Goal: Navigation & Orientation: Find specific page/section

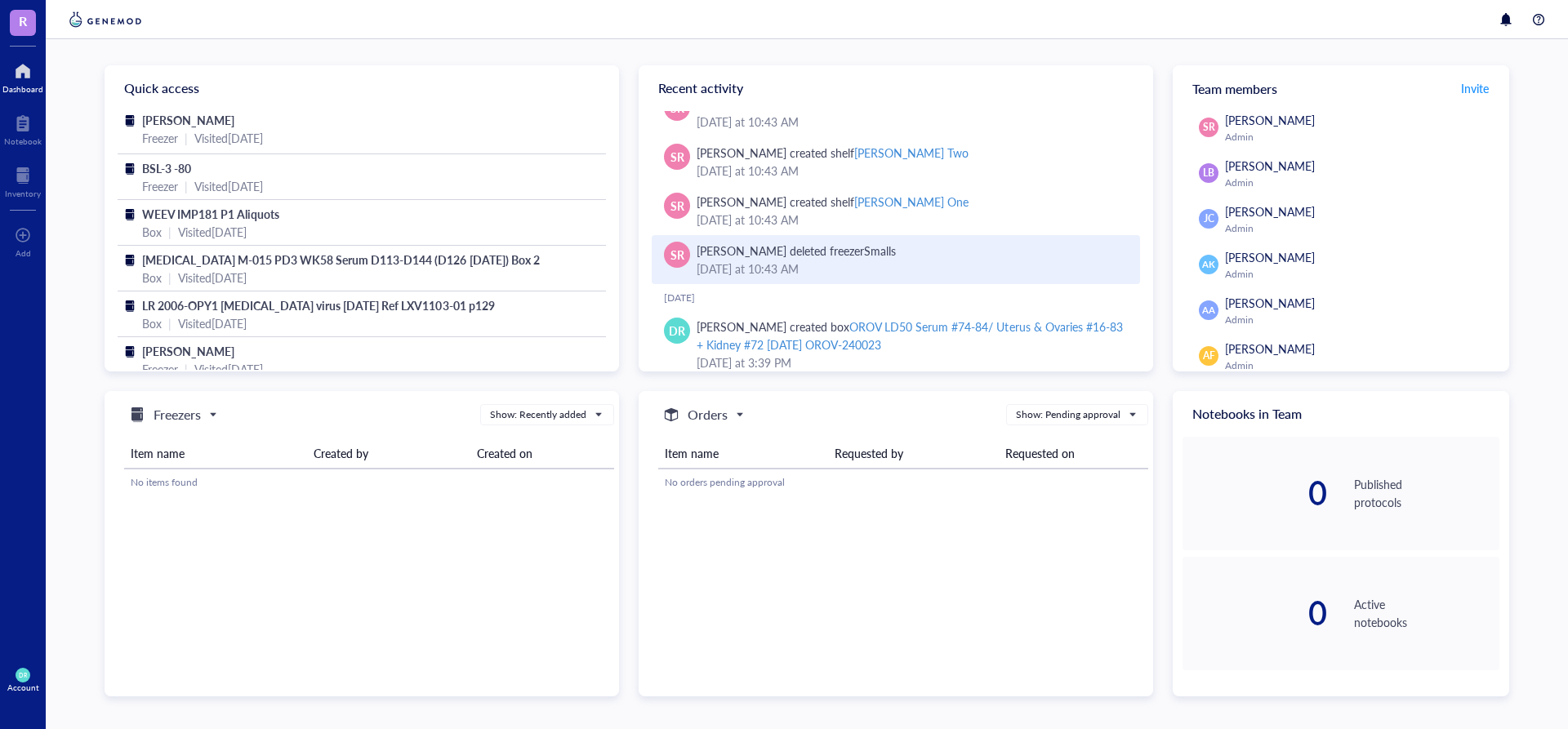
scroll to position [390, 0]
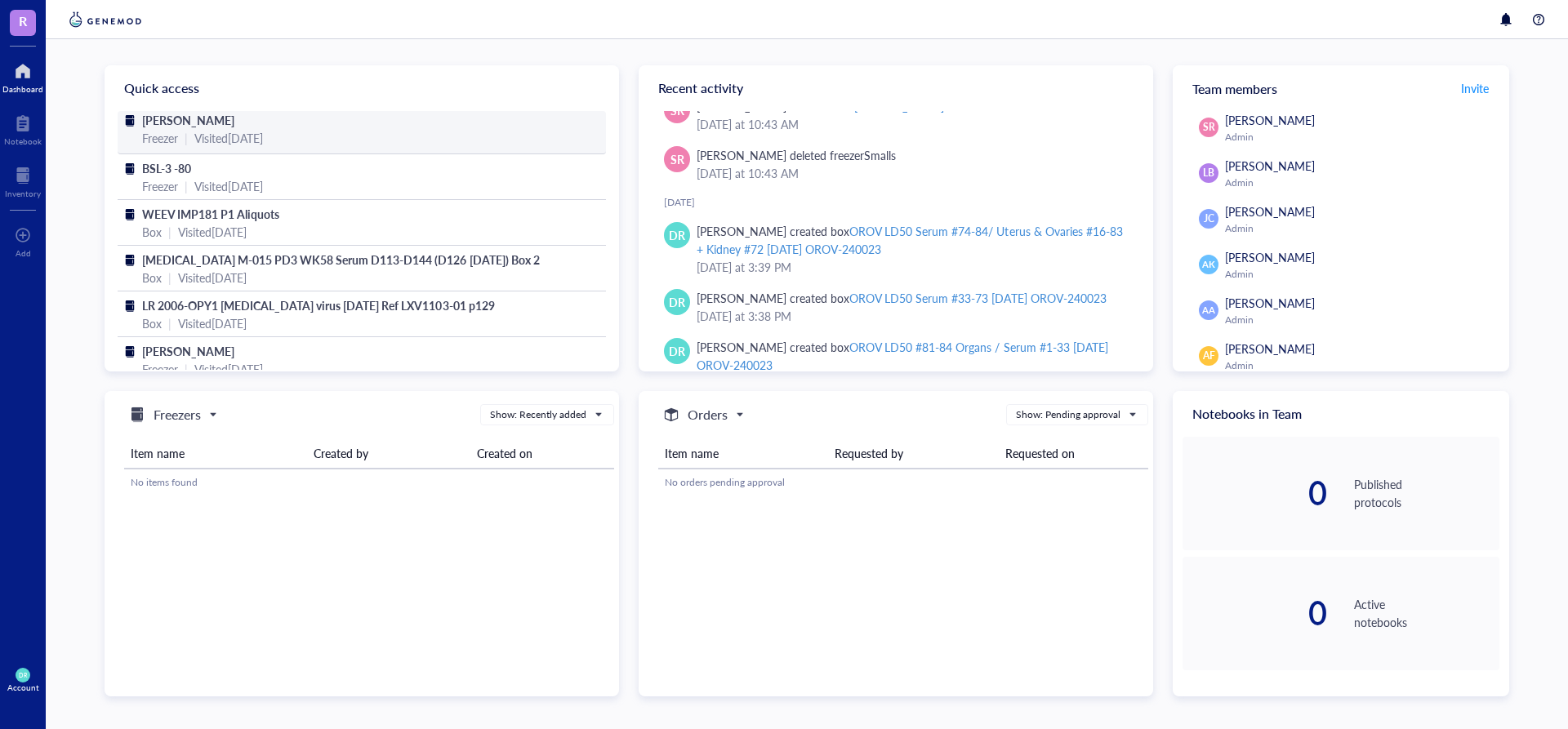
click at [152, 120] on span "[PERSON_NAME]" at bounding box center [188, 120] width 92 height 17
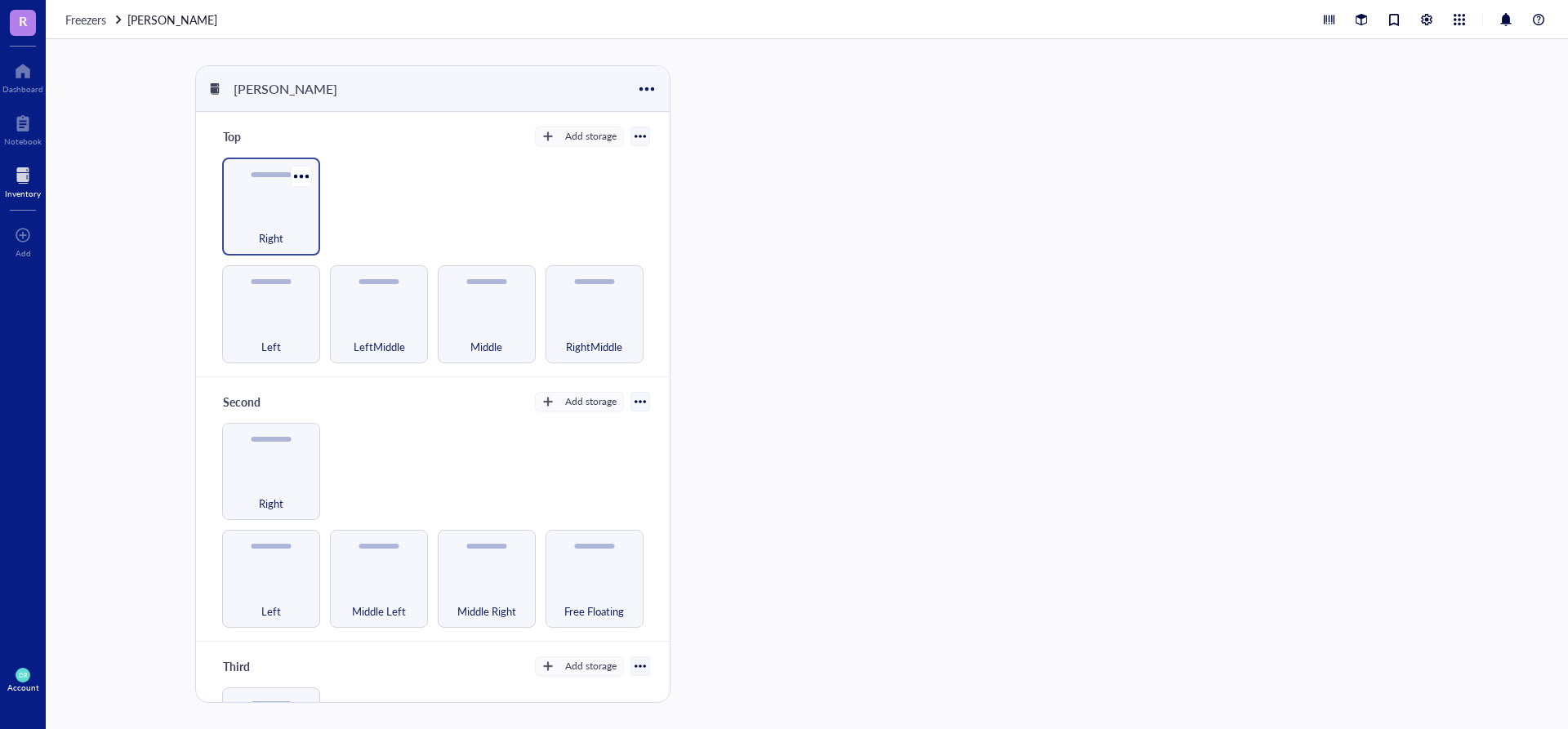
click at [279, 201] on div "Right" at bounding box center [271, 206] width 98 height 98
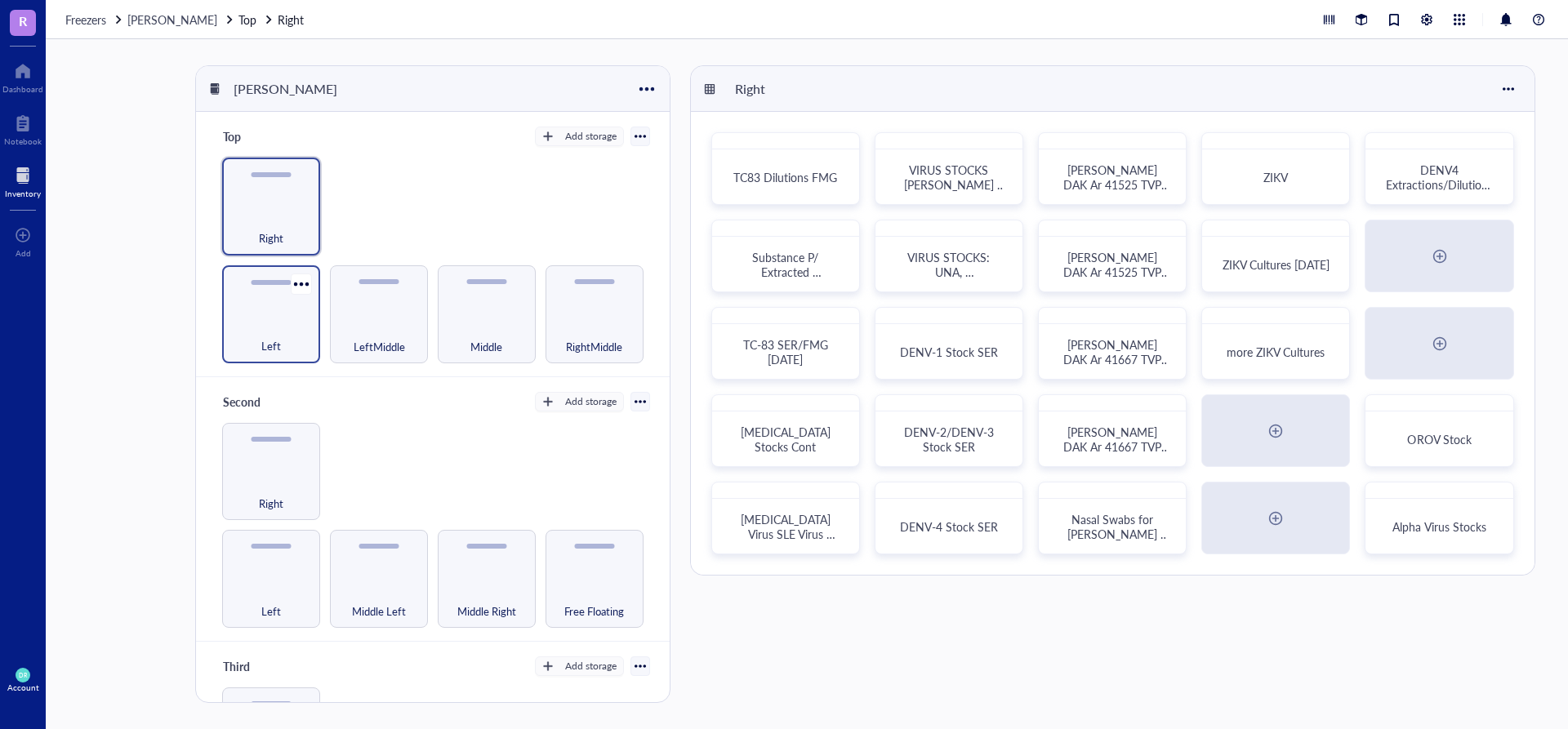
click at [265, 290] on div "Left" at bounding box center [271, 315] width 98 height 98
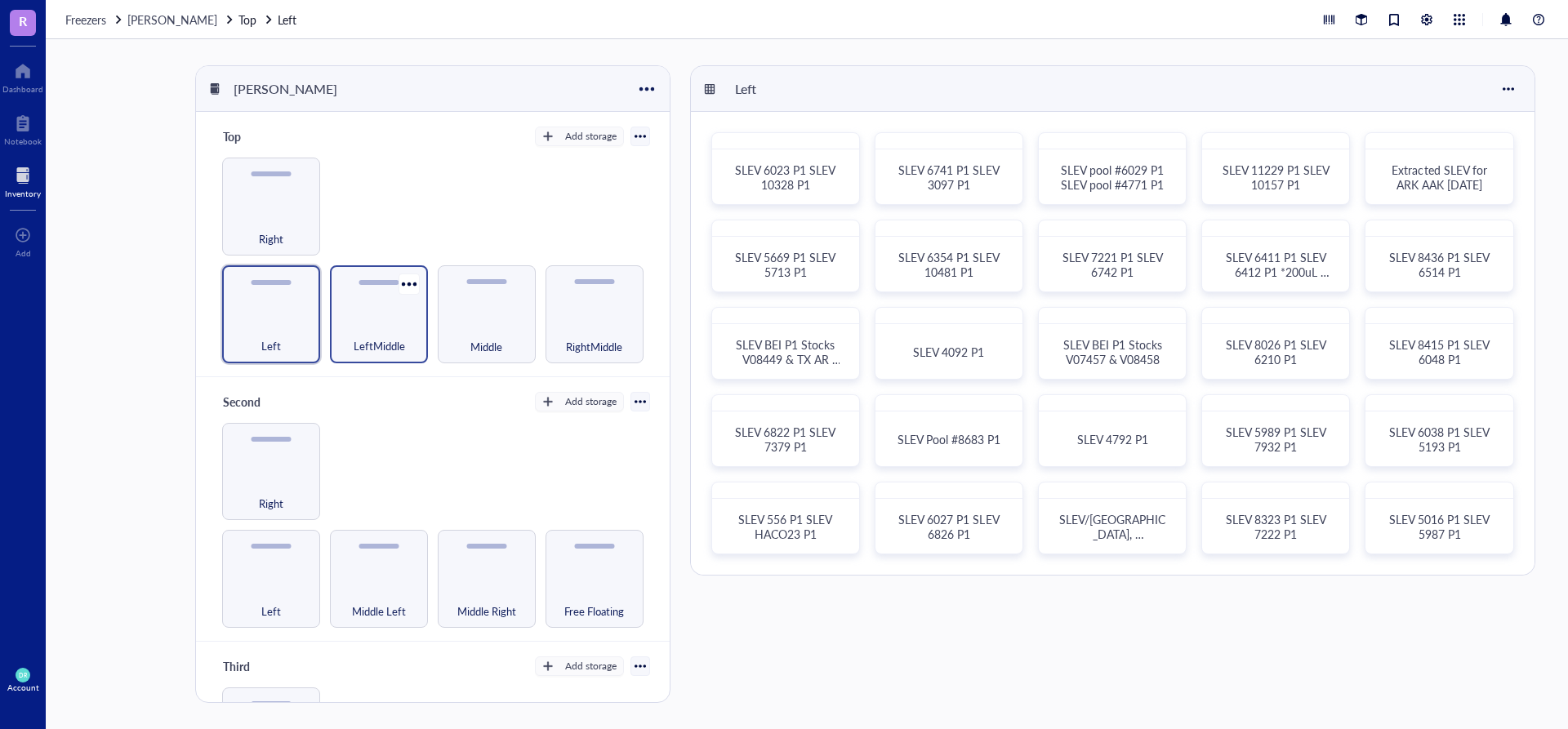
click at [366, 297] on div "LeftMiddle" at bounding box center [379, 315] width 98 height 98
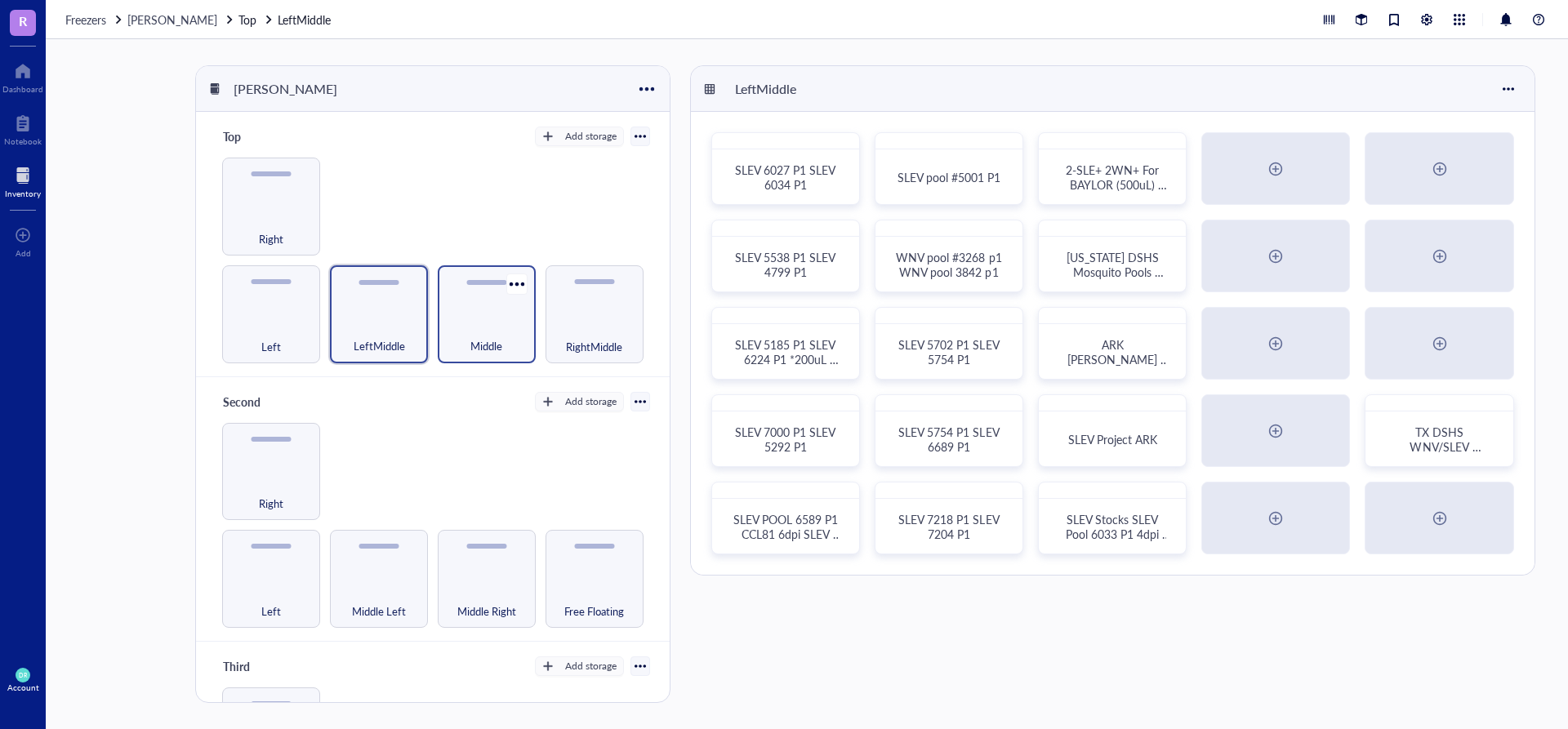
click at [505, 326] on div "Middle" at bounding box center [487, 337] width 82 height 36
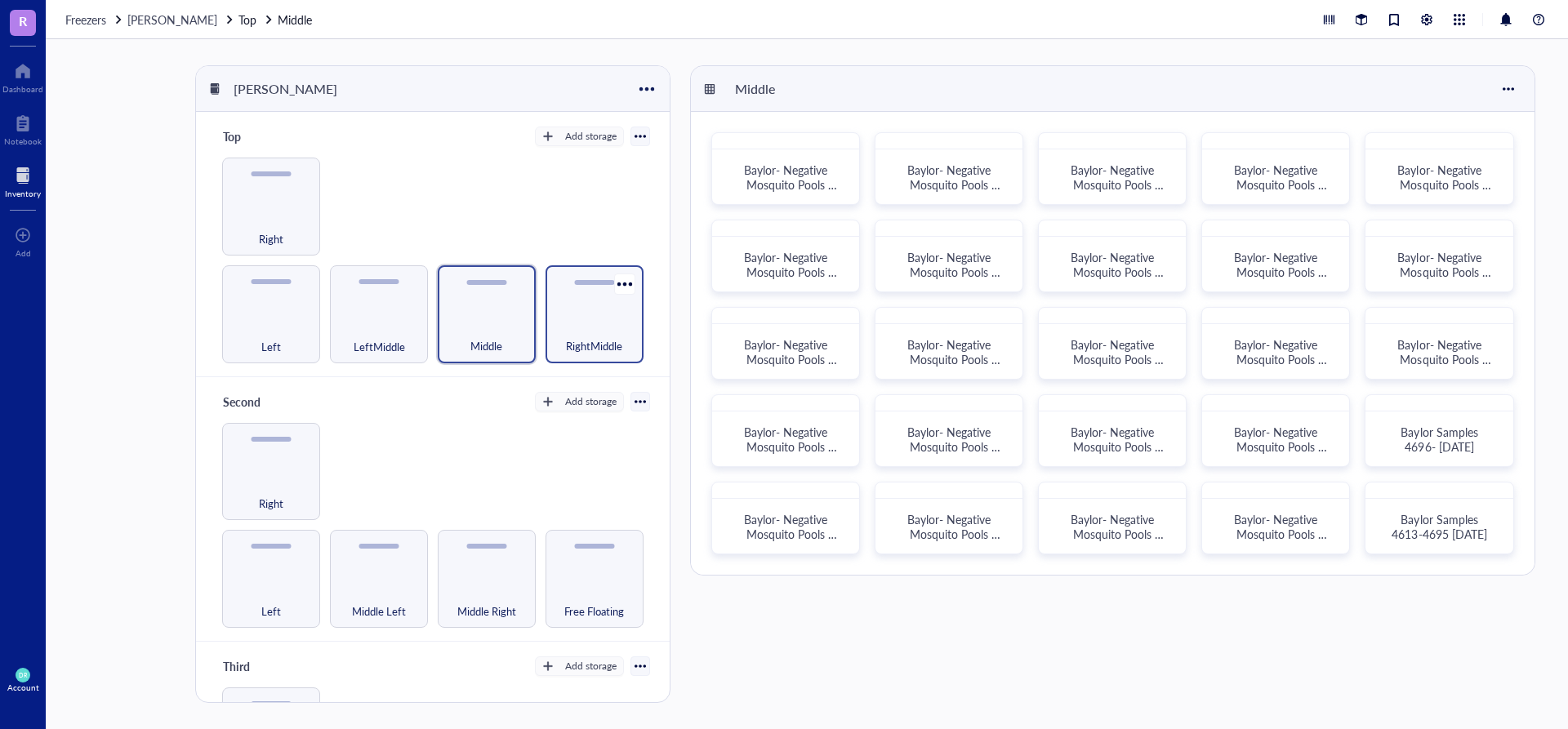
click at [563, 320] on div "RightMiddle" at bounding box center [594, 337] width 82 height 36
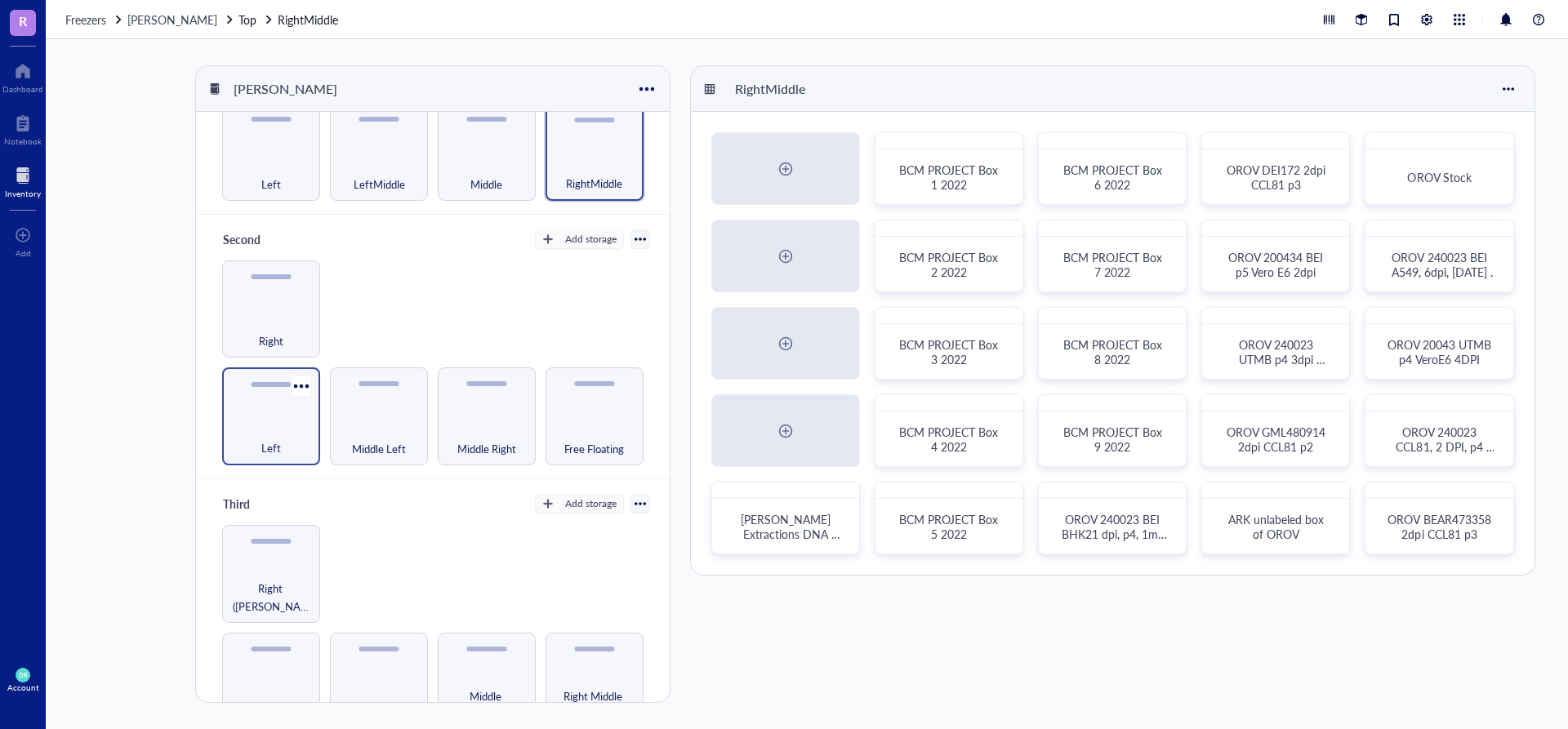
scroll to position [245, 0]
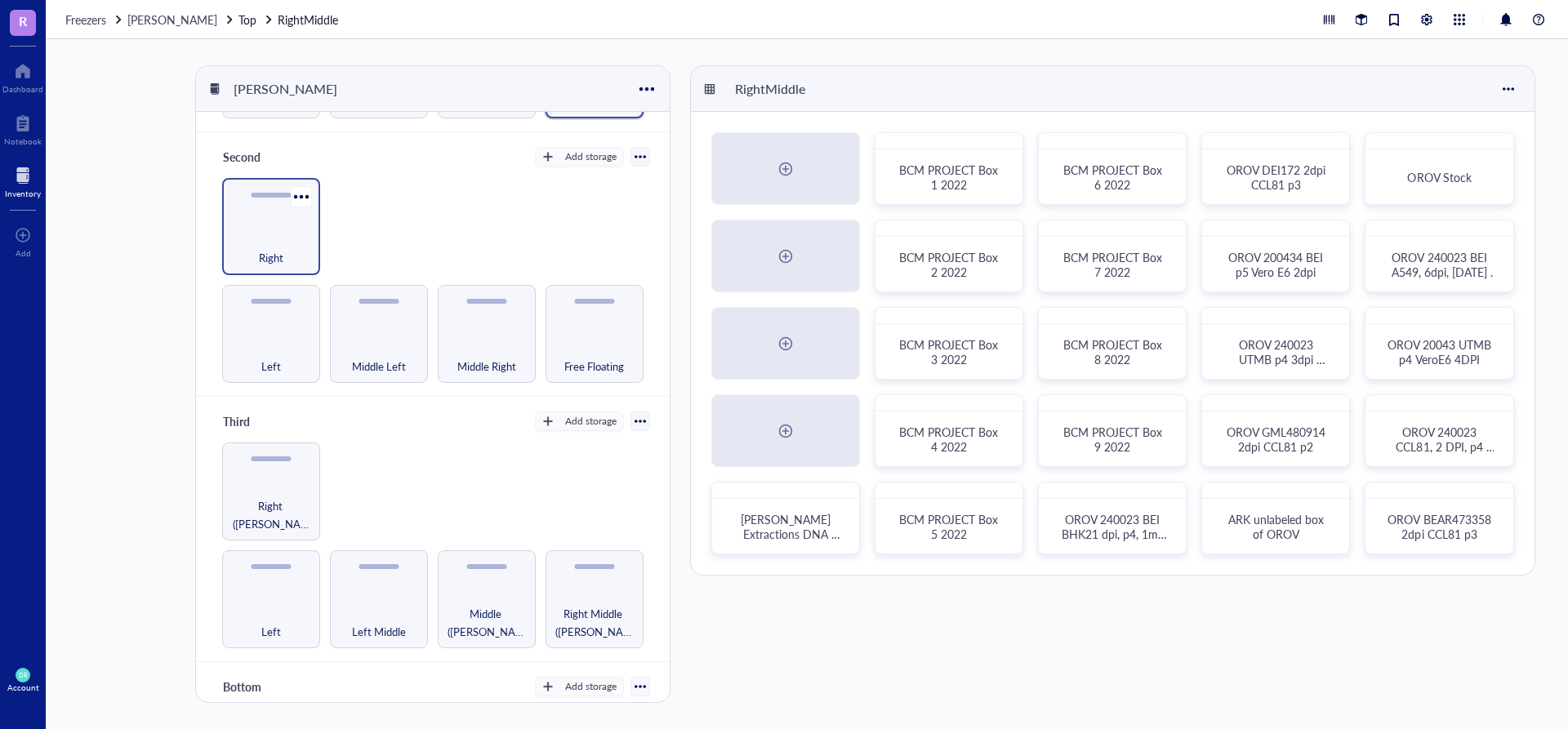
click at [270, 231] on div "Right" at bounding box center [271, 249] width 82 height 36
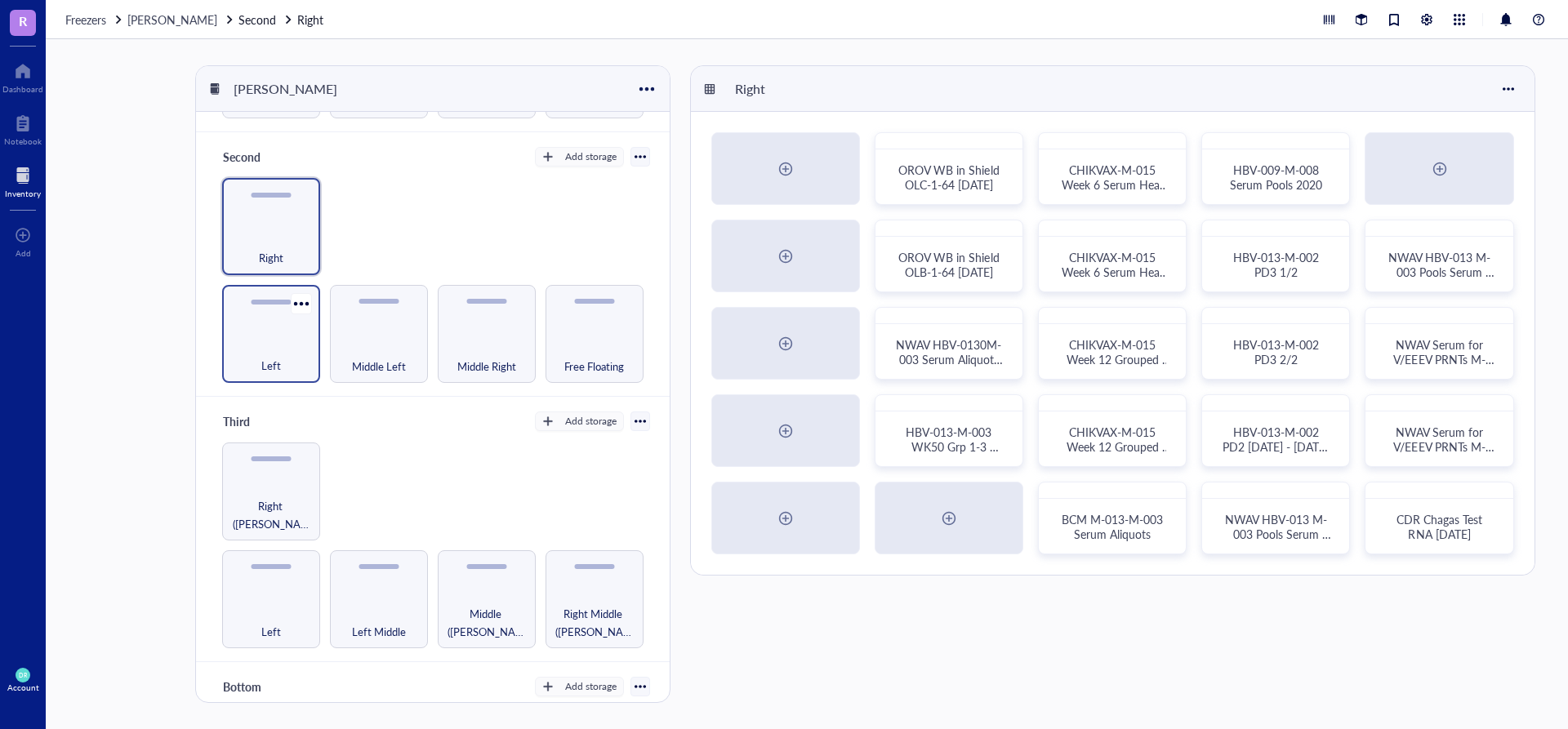
click at [257, 315] on div "Left" at bounding box center [271, 334] width 98 height 98
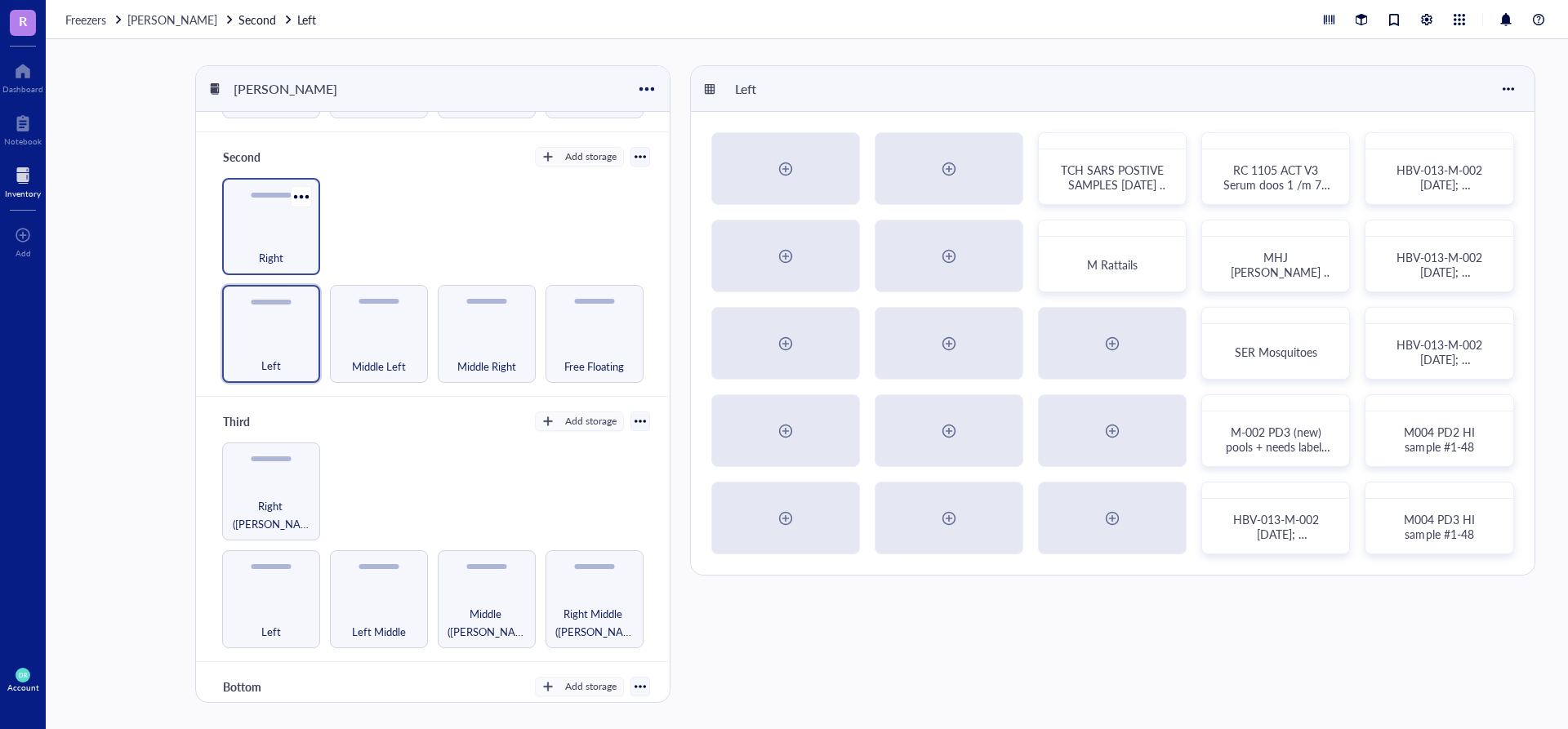
click at [272, 236] on div "Right" at bounding box center [271, 249] width 82 height 36
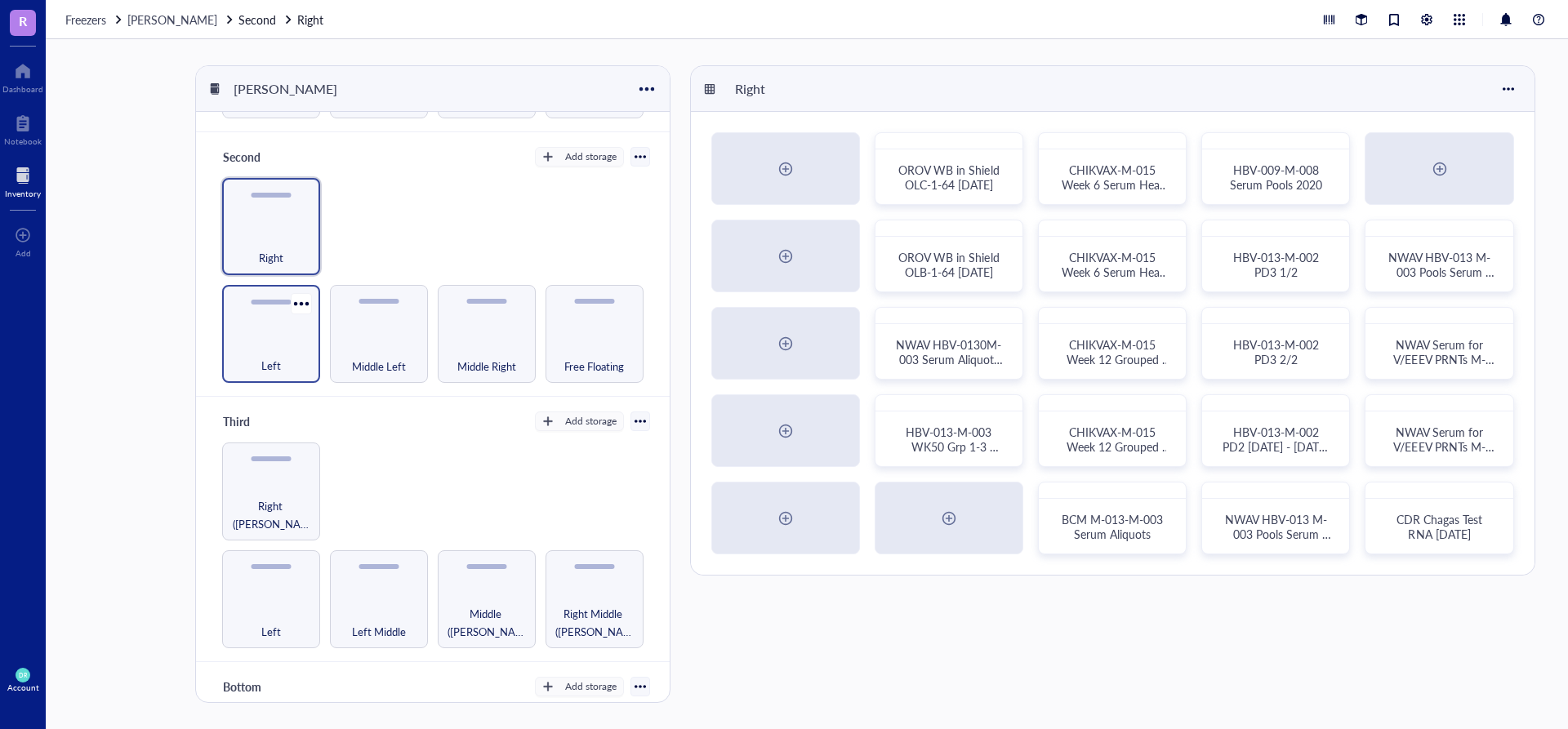
click at [265, 326] on div "Left" at bounding box center [271, 334] width 98 height 98
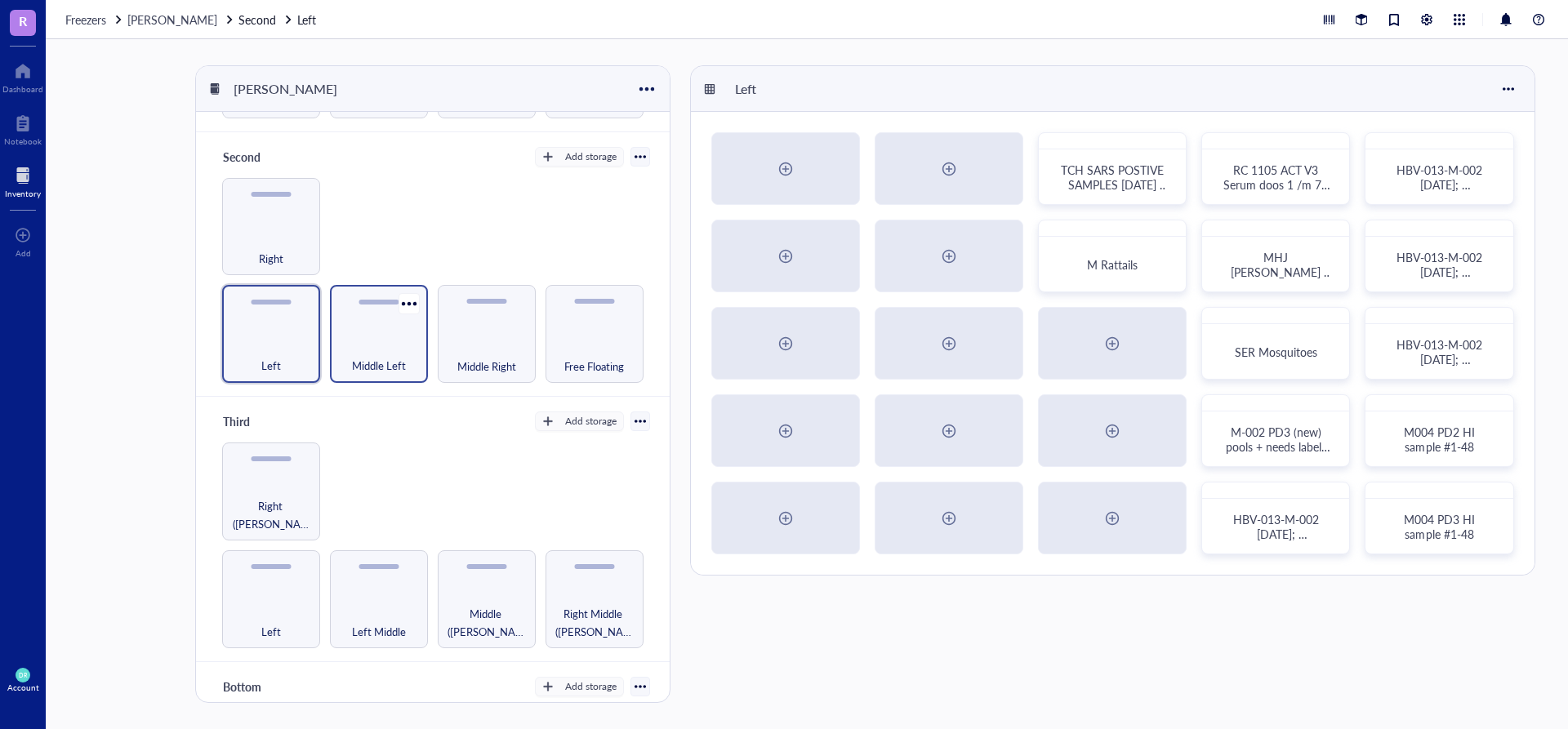
click at [358, 321] on div "Middle Left" at bounding box center [379, 334] width 98 height 98
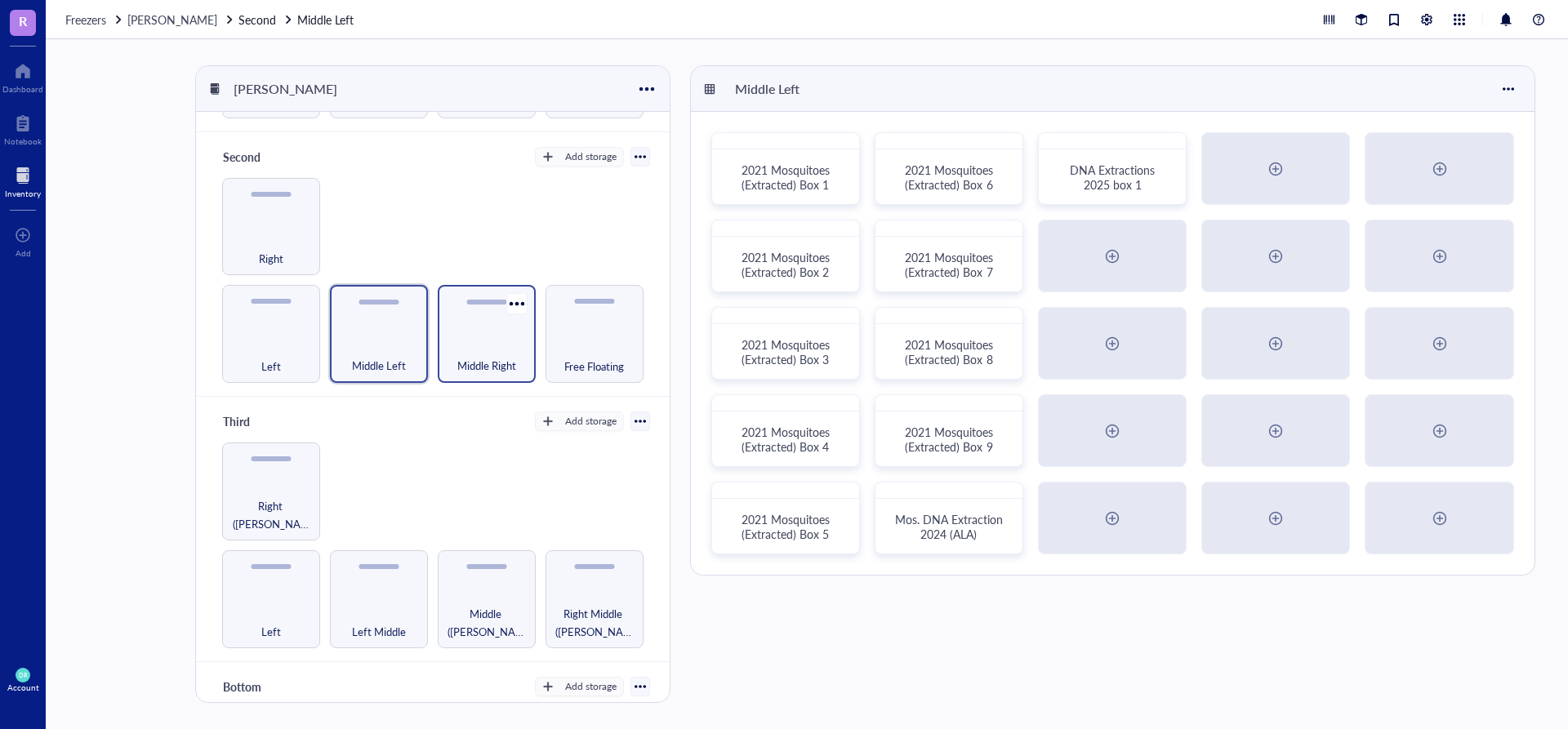
click at [489, 322] on div "Middle Right" at bounding box center [487, 334] width 98 height 98
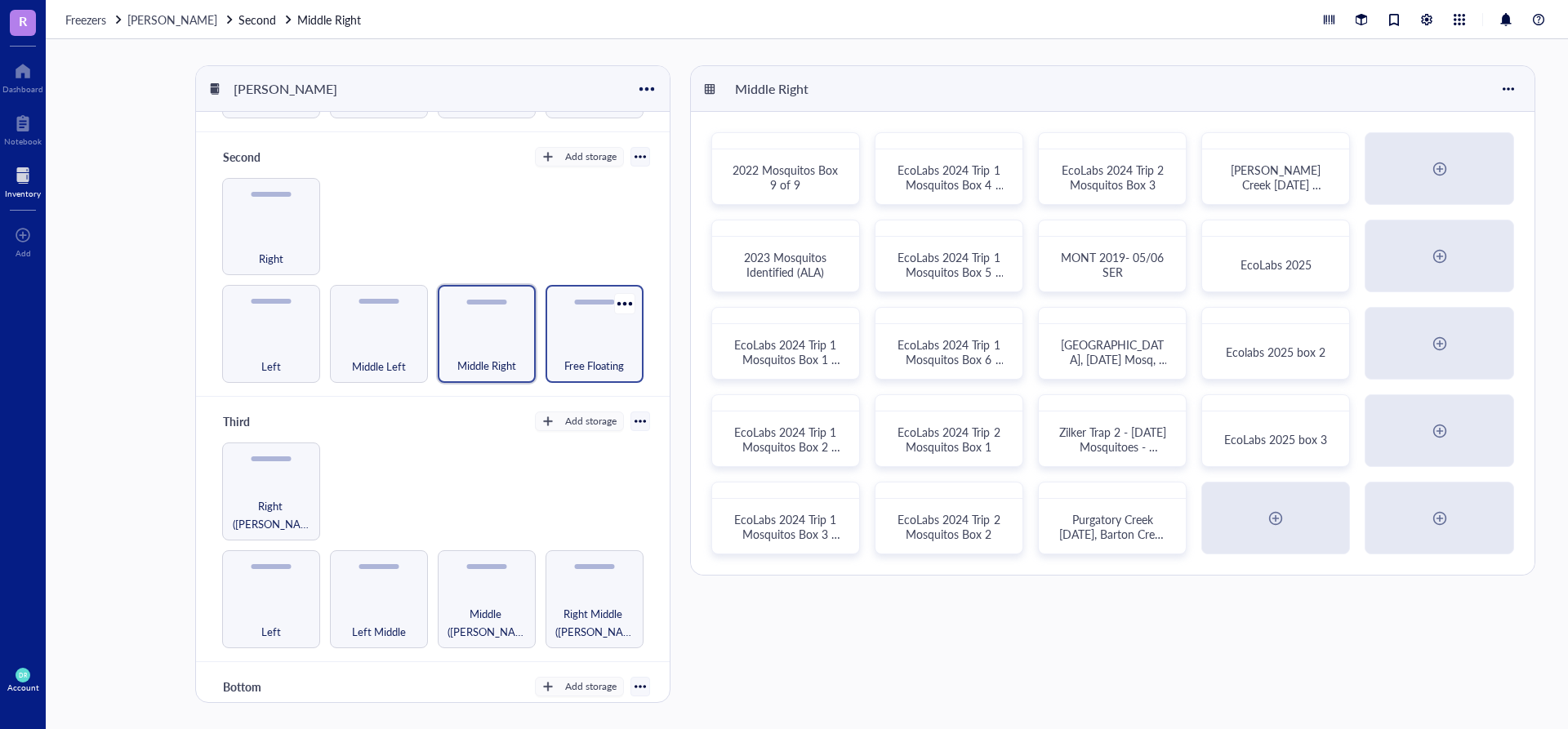
click at [583, 339] on div "Free Floating" at bounding box center [594, 356] width 82 height 36
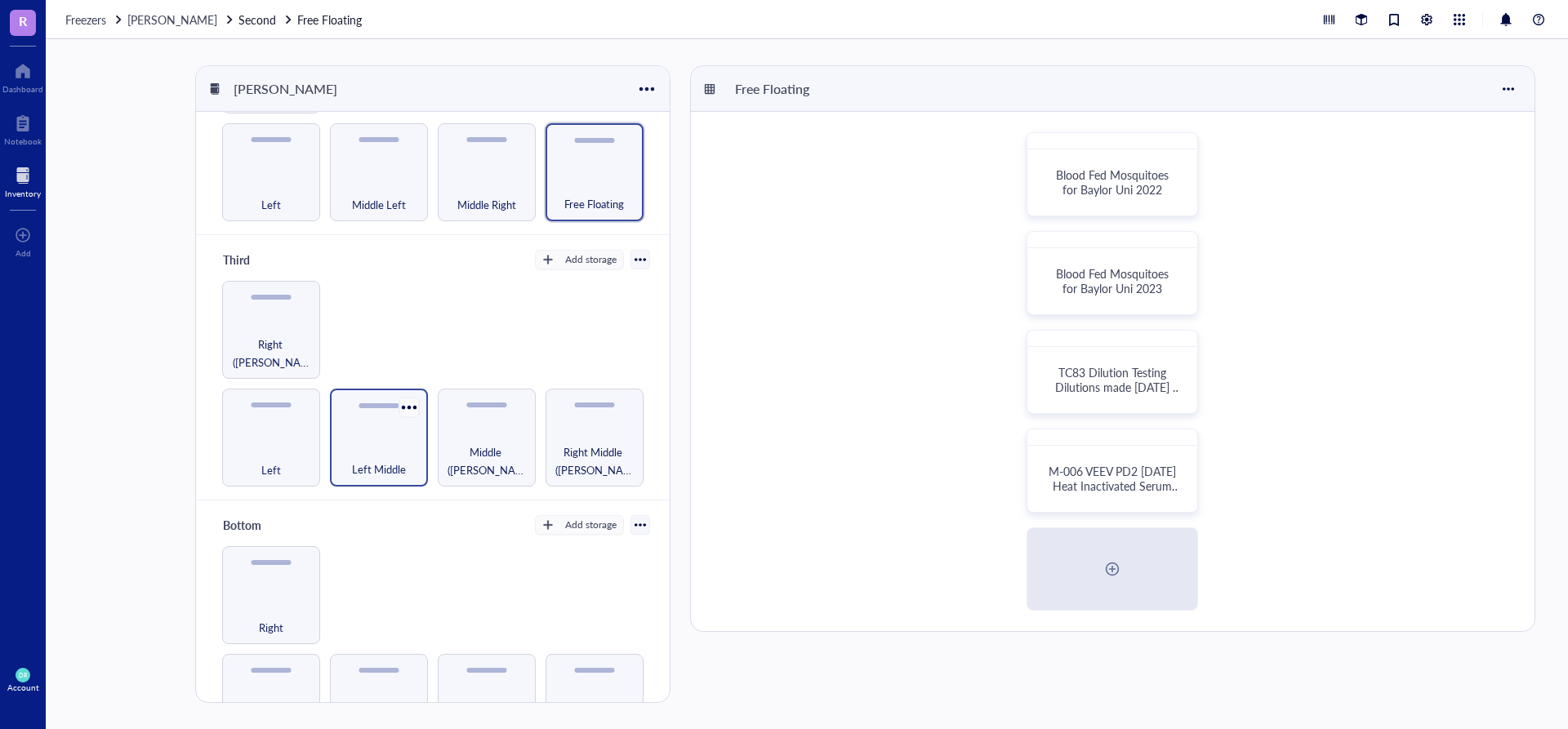
scroll to position [409, 0]
click at [295, 337] on div "Right ([PERSON_NAME])" at bounding box center [271, 350] width 82 height 36
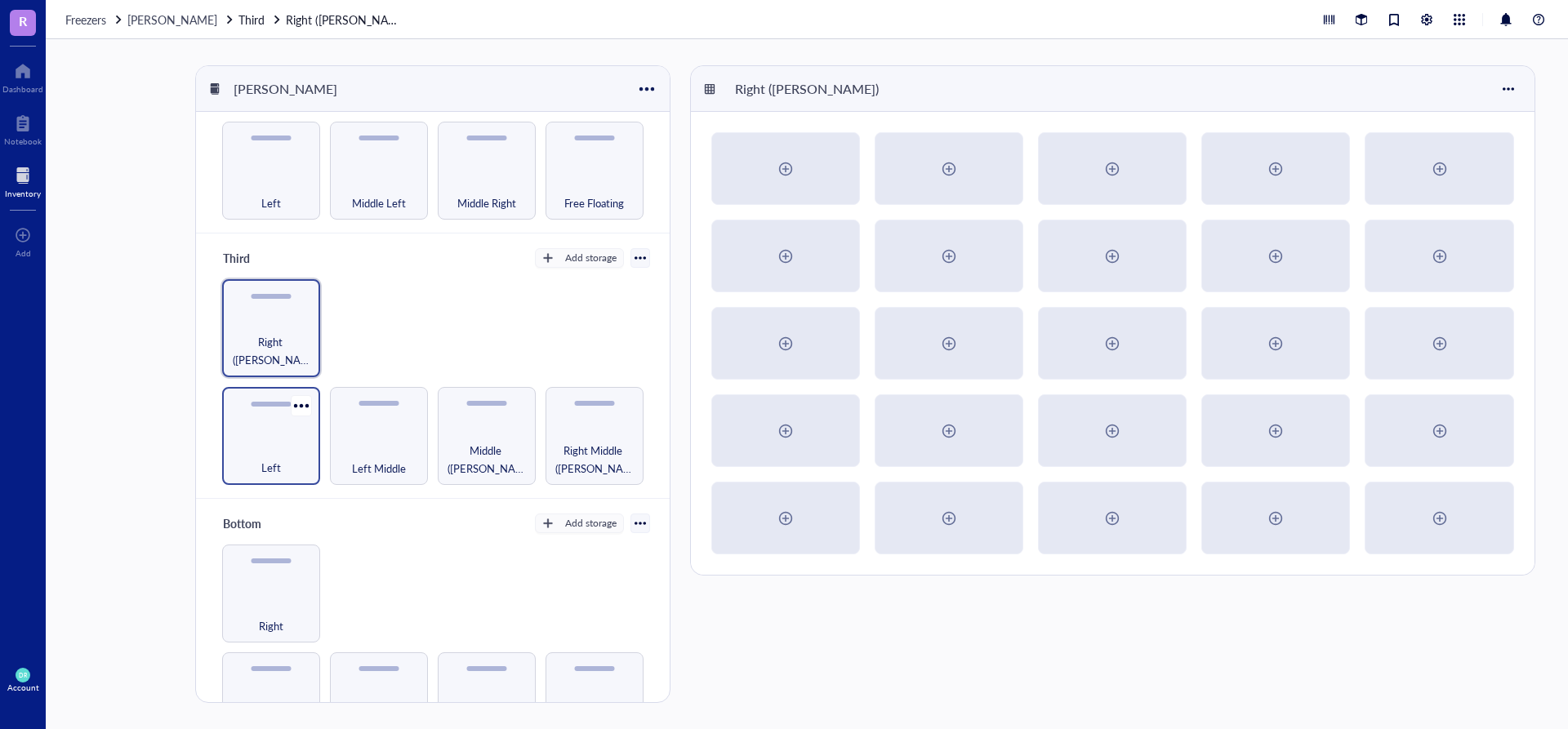
click at [270, 441] on div "Left" at bounding box center [271, 459] width 82 height 36
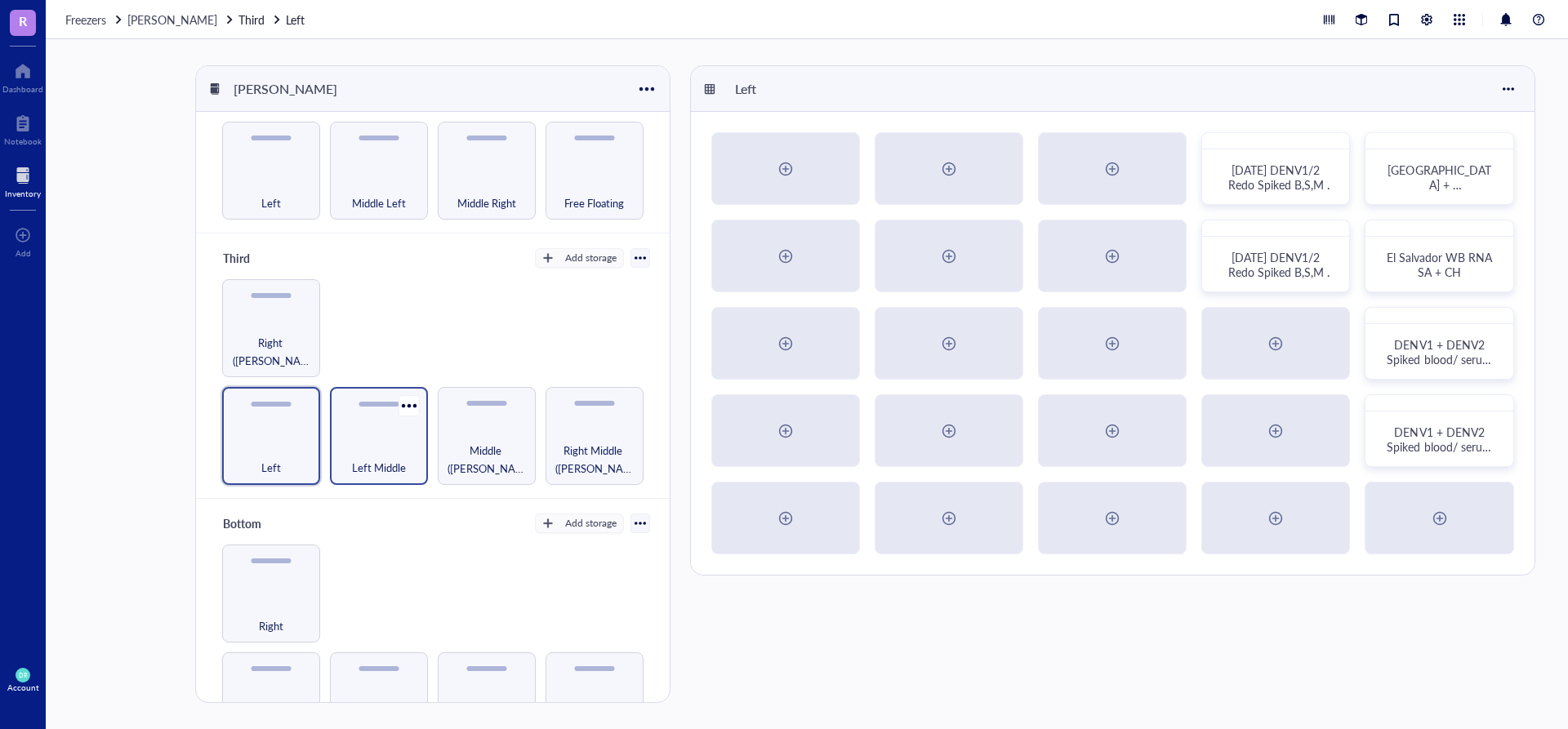
click at [381, 441] on div "Left Middle" at bounding box center [379, 459] width 82 height 36
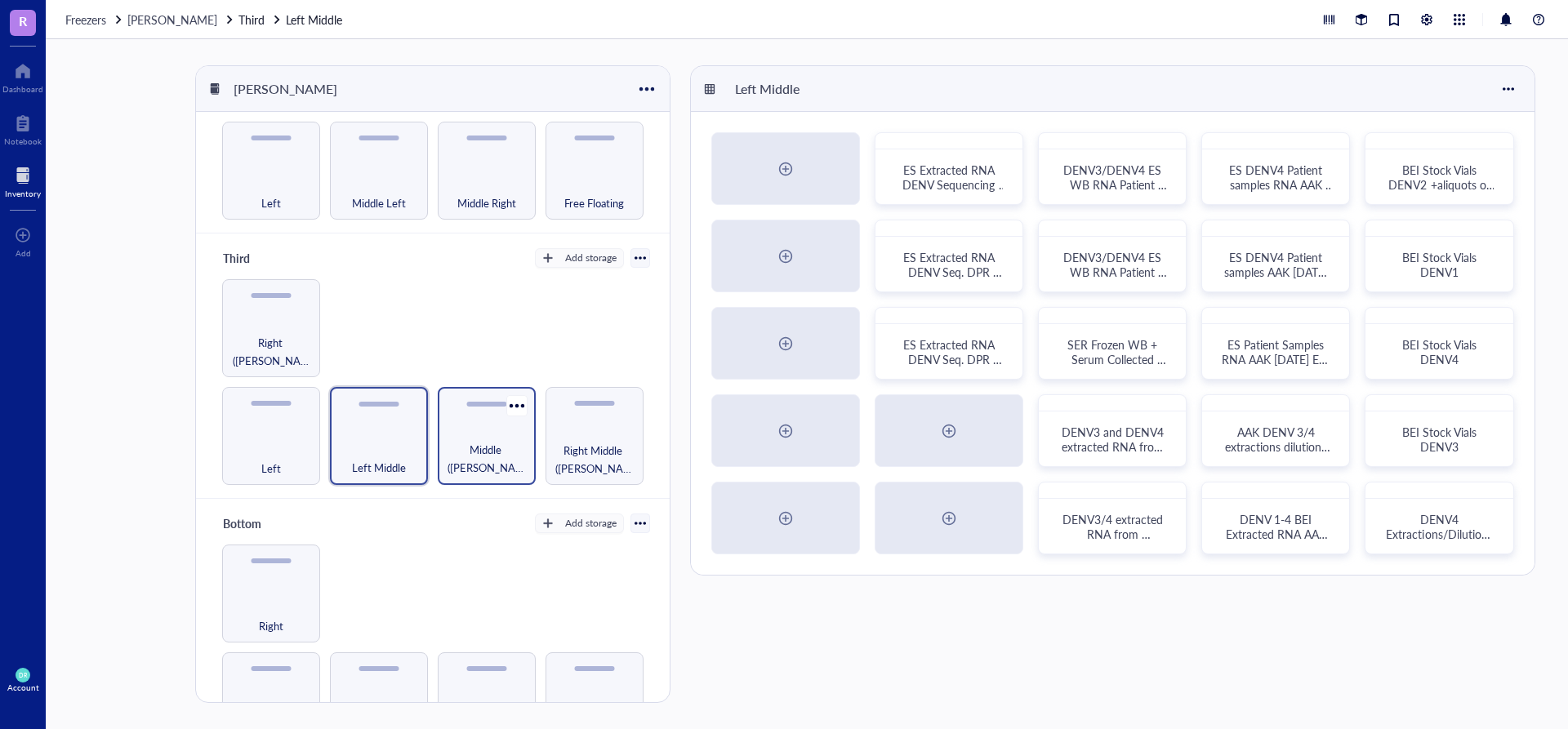
click at [465, 441] on div "Middle ([PERSON_NAME])" at bounding box center [487, 459] width 82 height 36
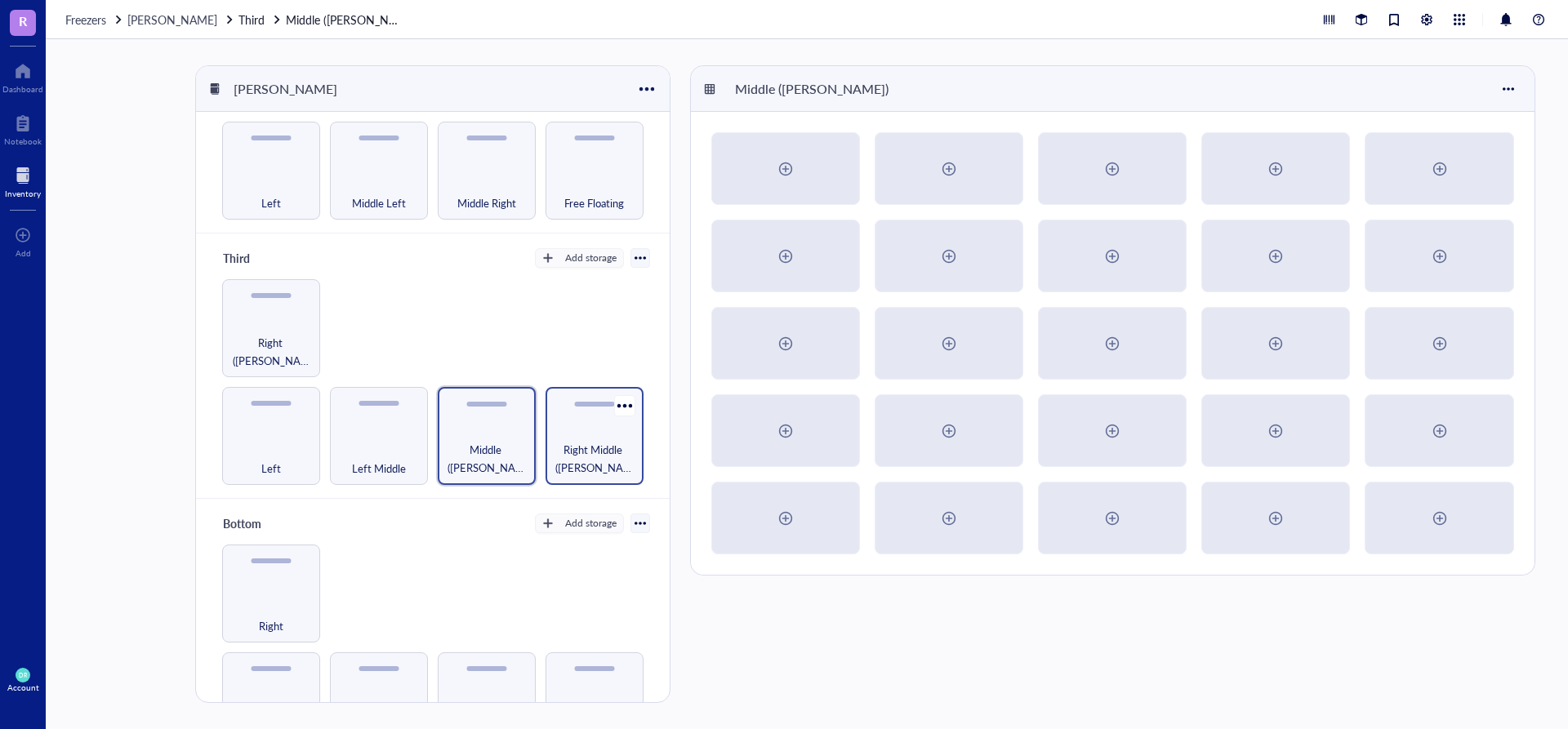
click at [578, 441] on span "Right Middle ([PERSON_NAME])" at bounding box center [594, 459] width 82 height 36
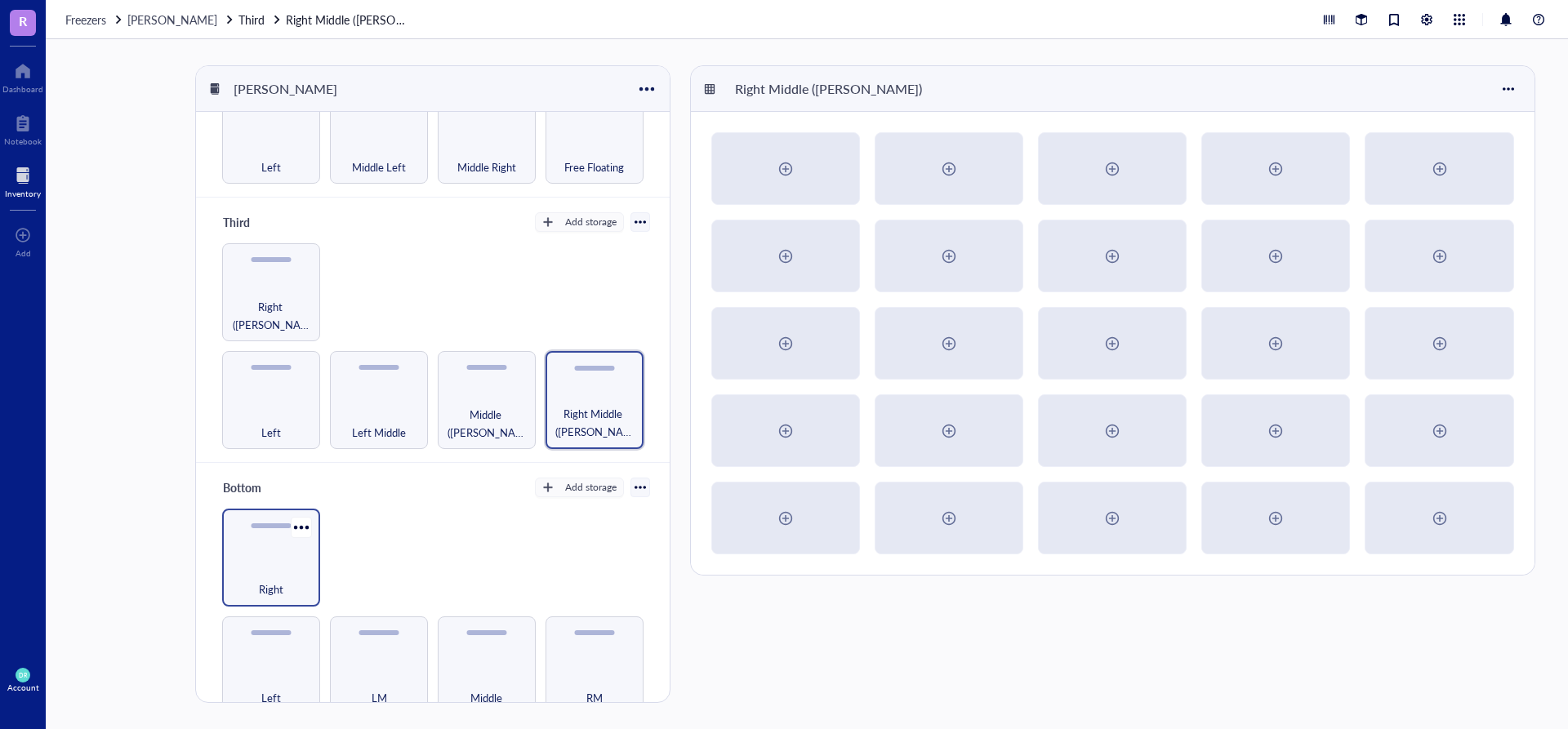
click at [256, 541] on div "Right" at bounding box center [271, 558] width 98 height 98
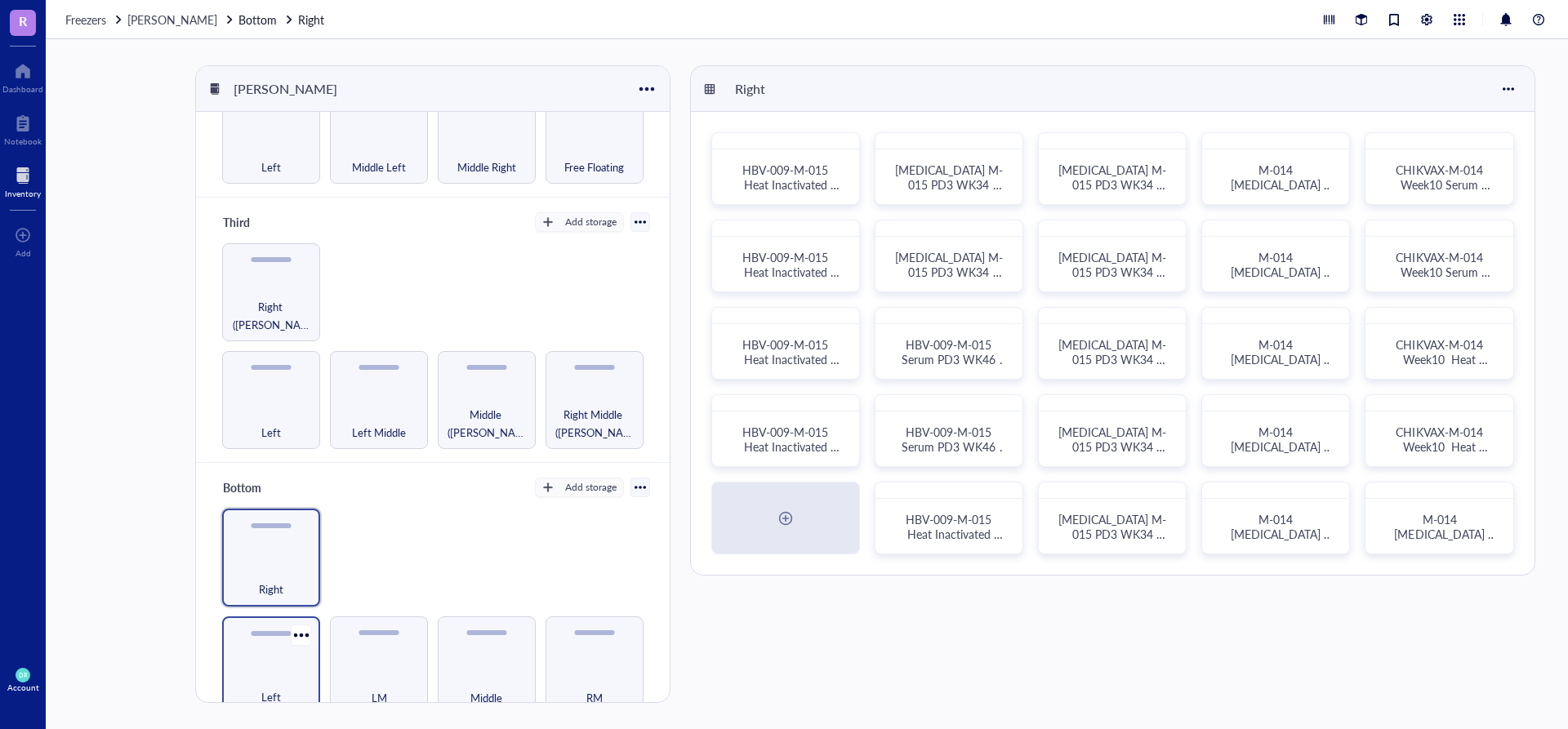
click at [251, 672] on div "Left" at bounding box center [271, 687] width 82 height 36
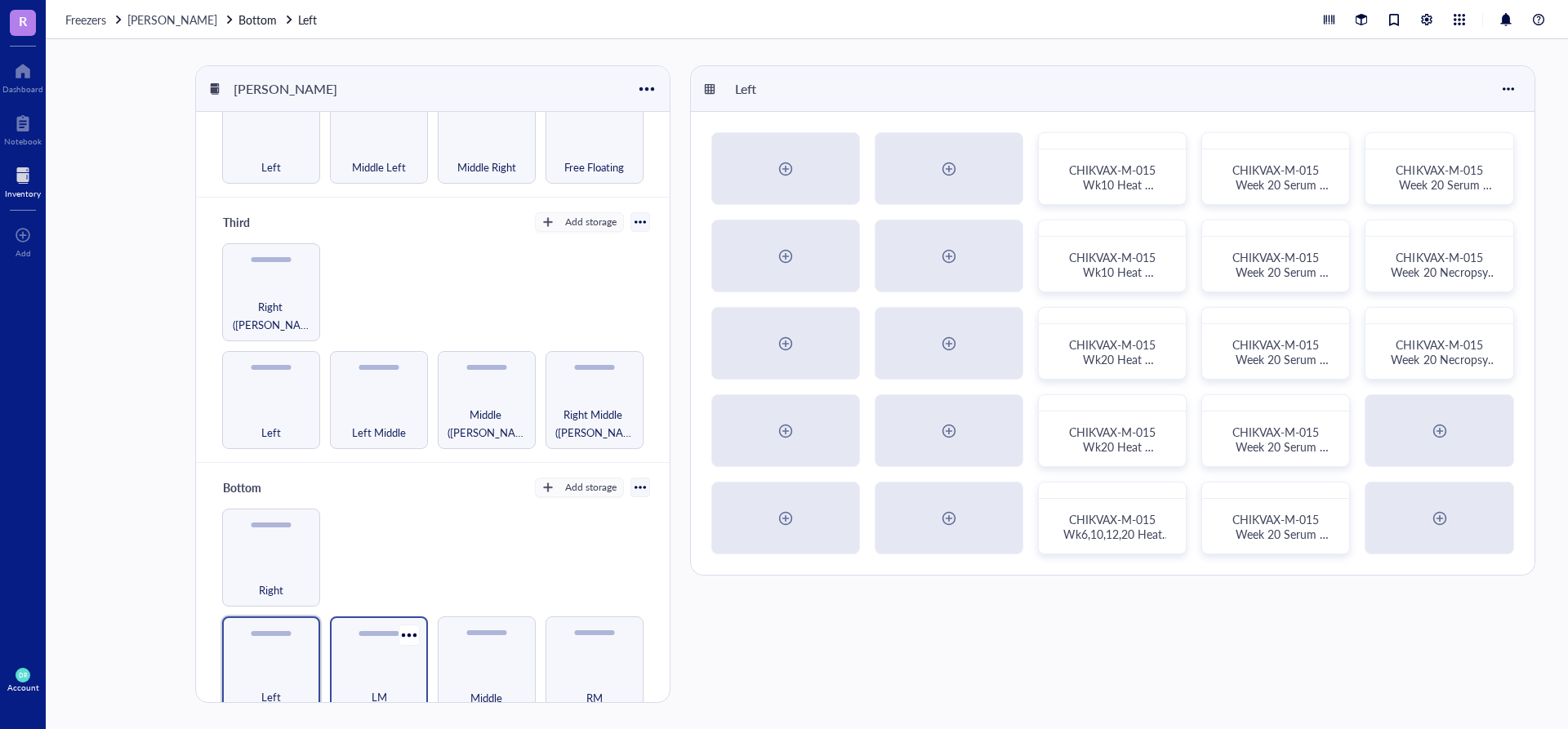
click at [370, 672] on div "LM" at bounding box center [379, 687] width 82 height 36
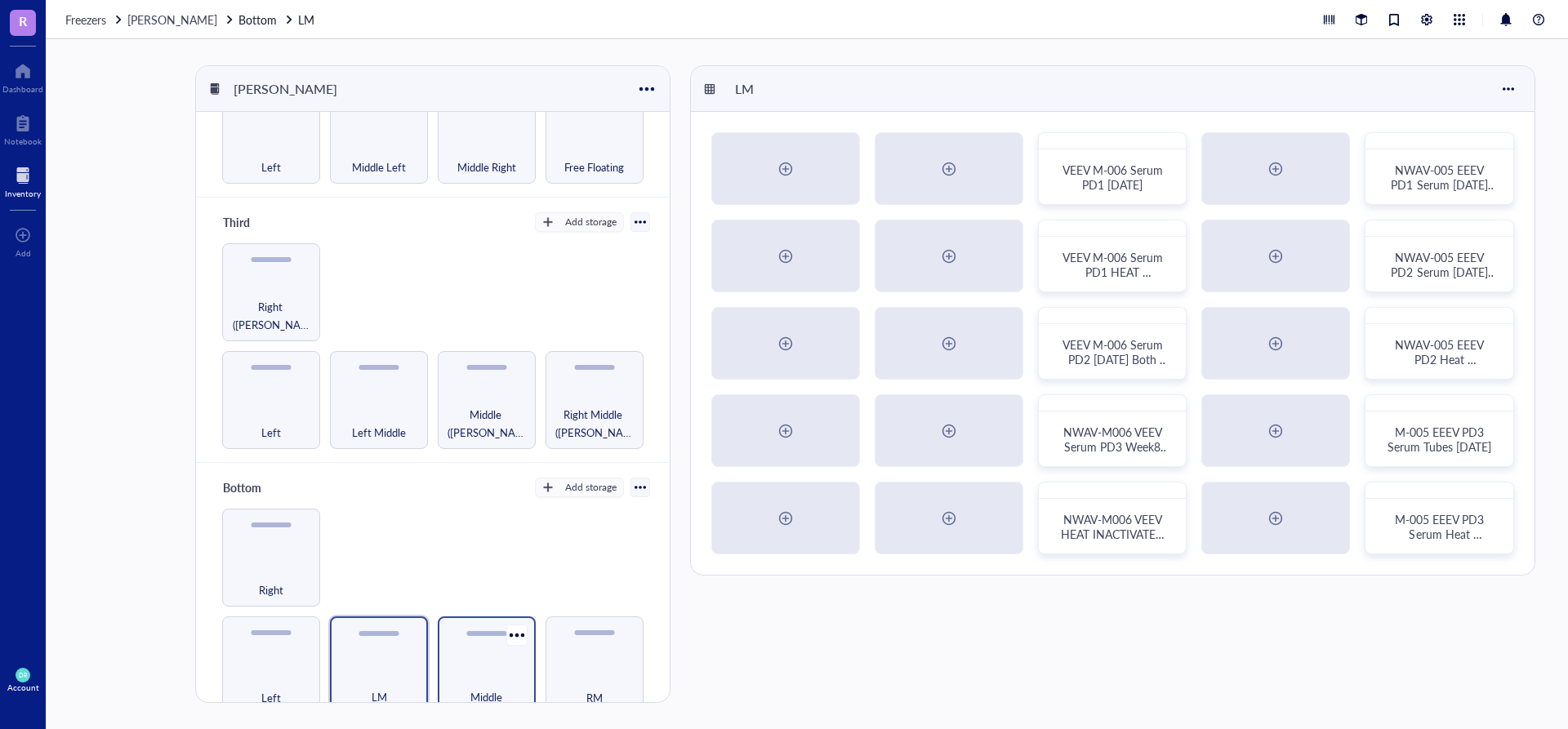
click at [467, 670] on div "Middle" at bounding box center [487, 687] width 82 height 36
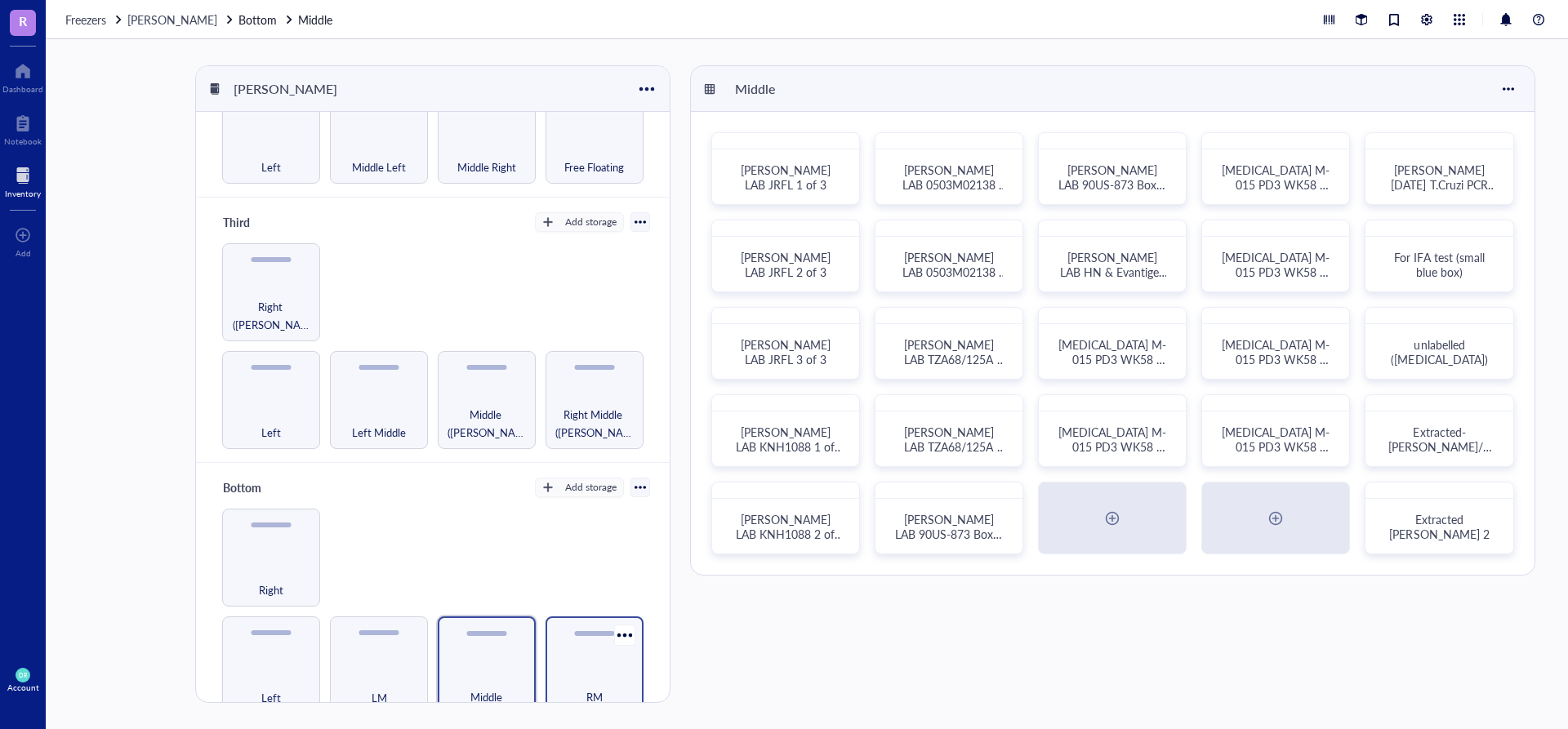
click at [580, 670] on div "RM" at bounding box center [594, 687] width 82 height 36
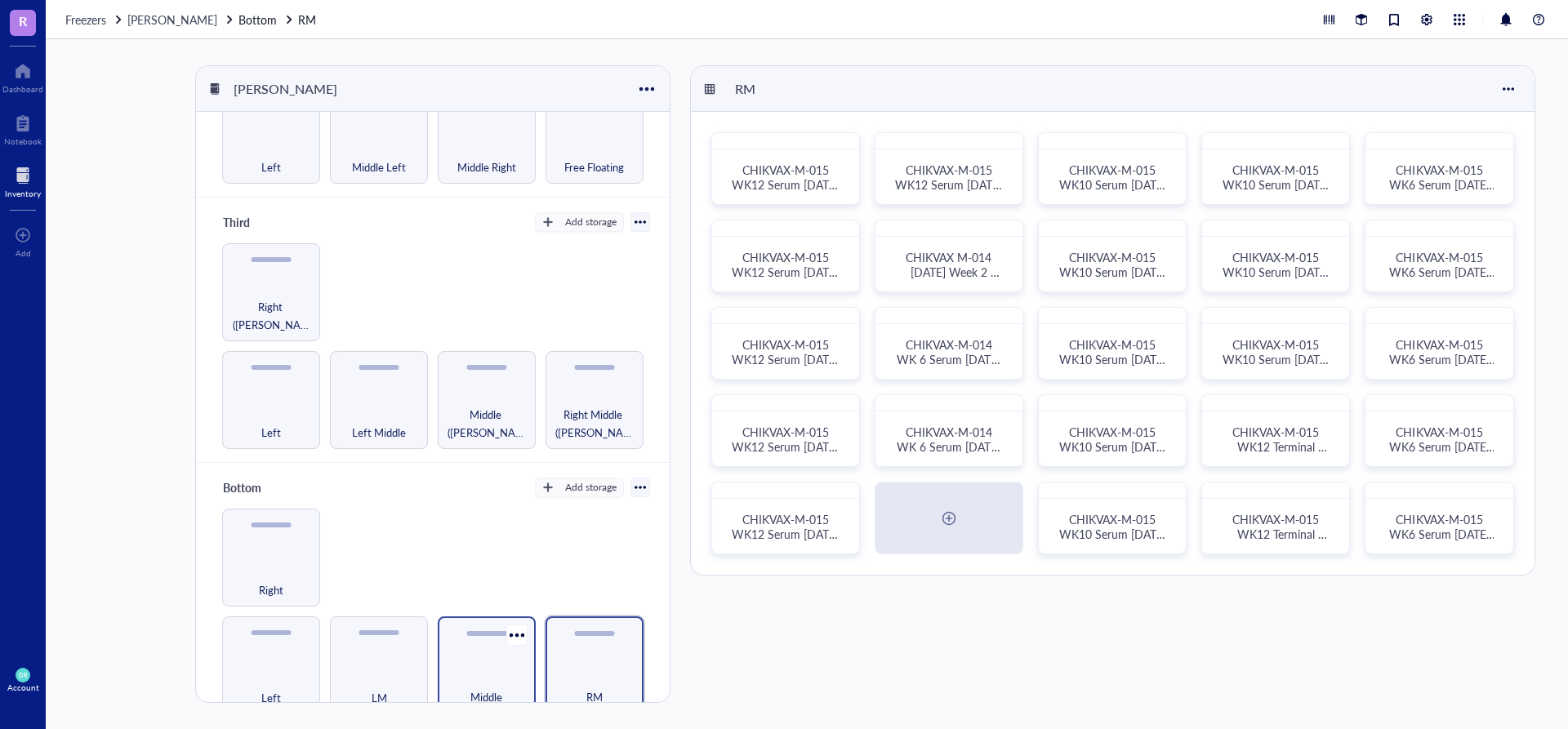
click at [523, 672] on div "Middle" at bounding box center [487, 666] width 98 height 98
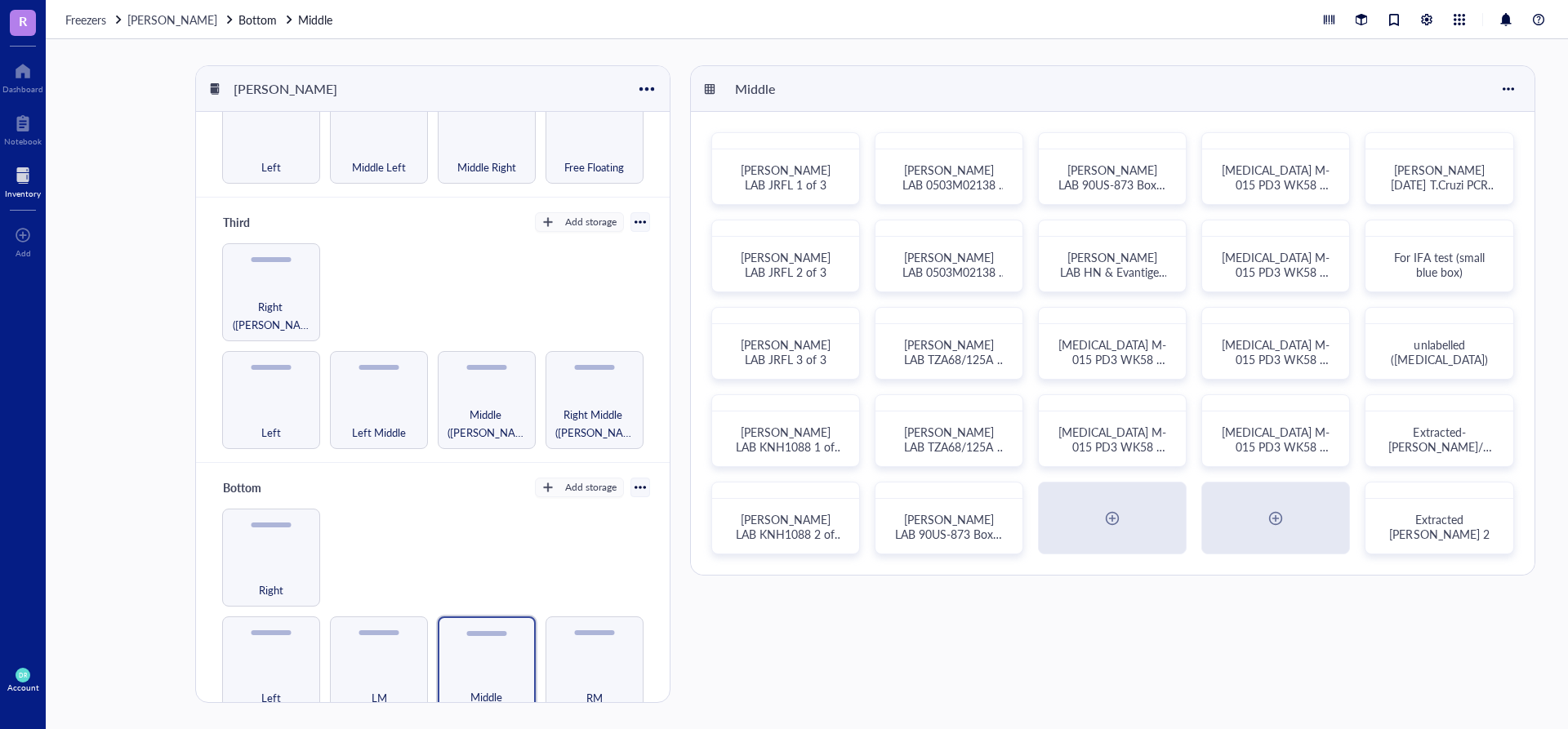
click at [28, 168] on div at bounding box center [22, 175] width 36 height 26
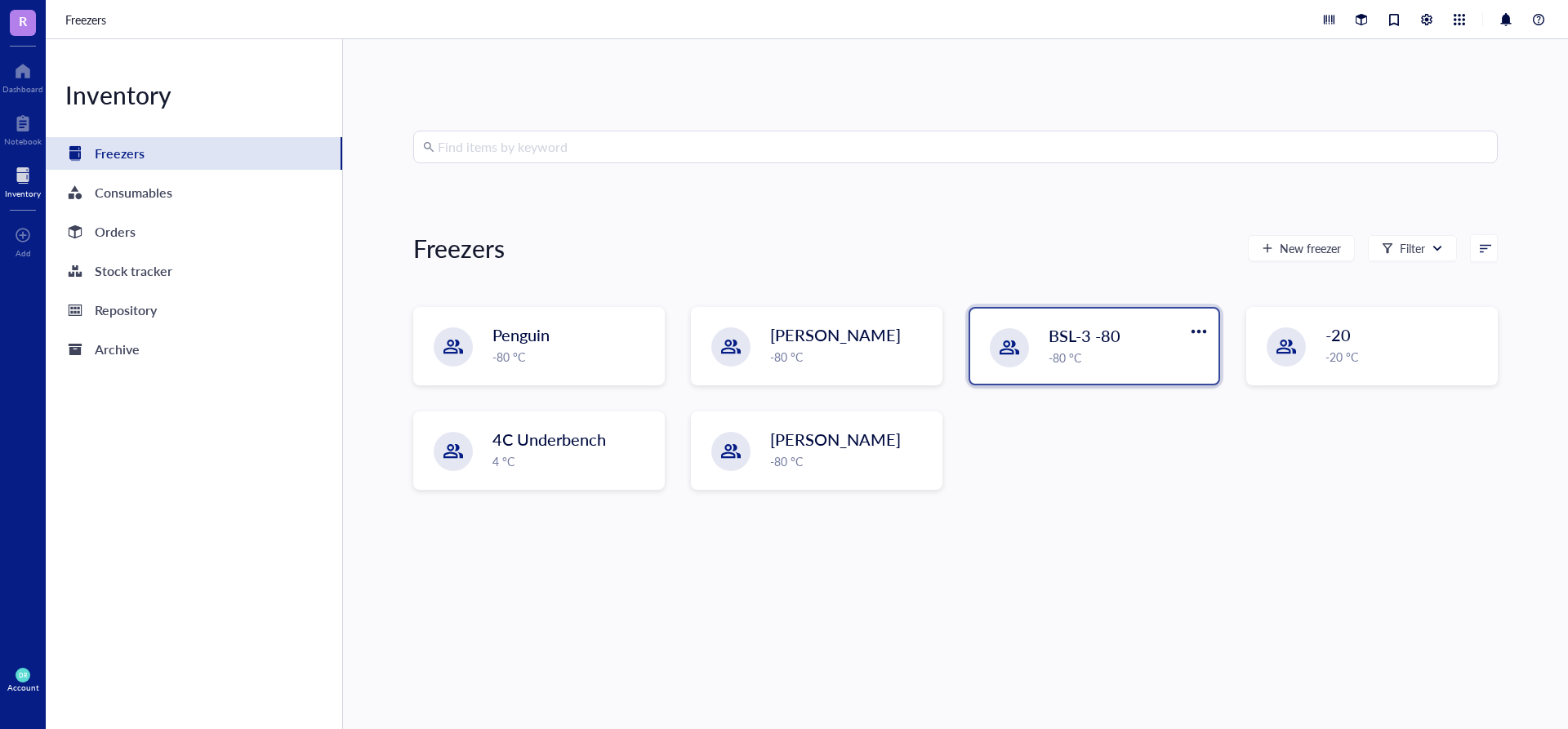
click at [1109, 337] on span "BSL-3 -80" at bounding box center [1084, 335] width 72 height 22
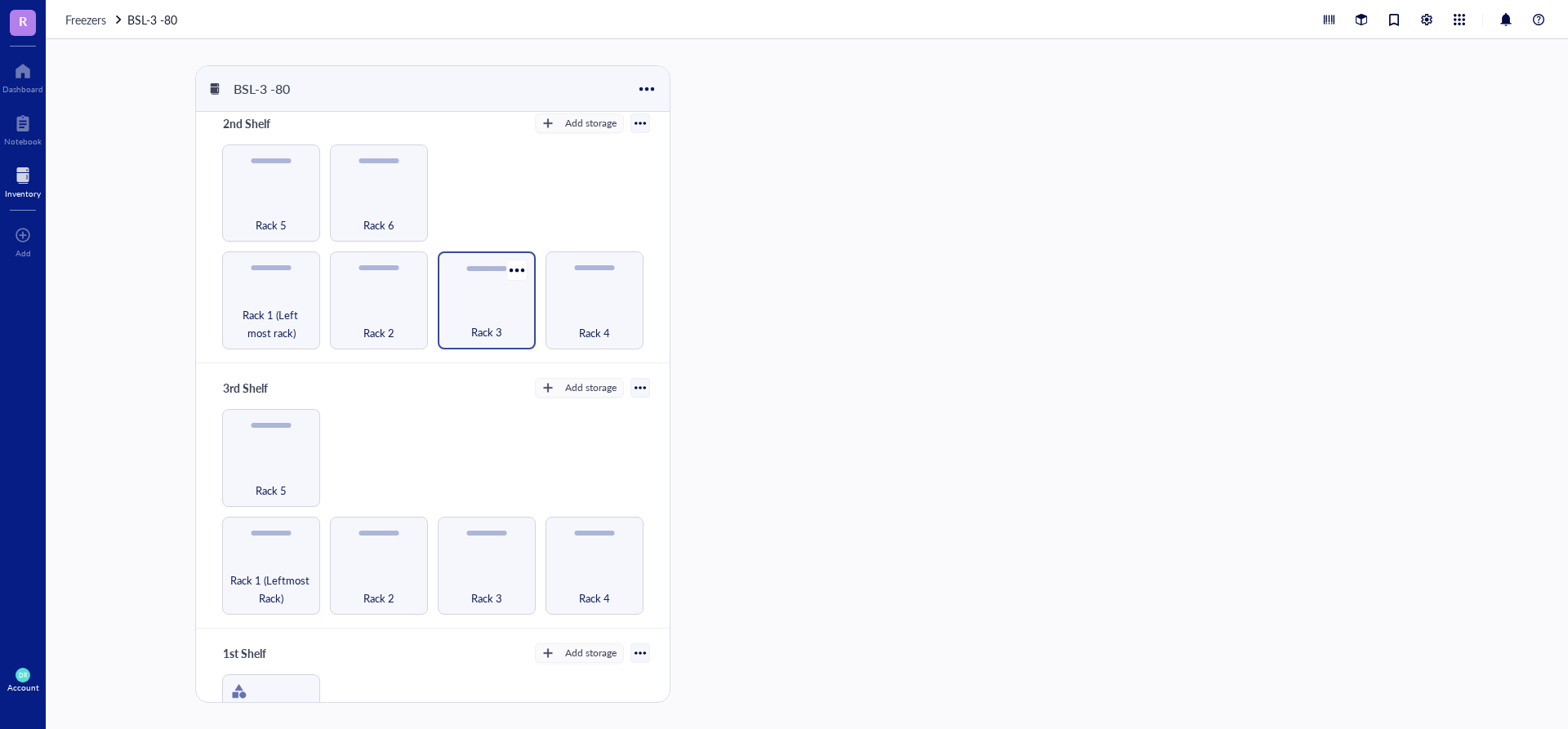
scroll to position [36, 0]
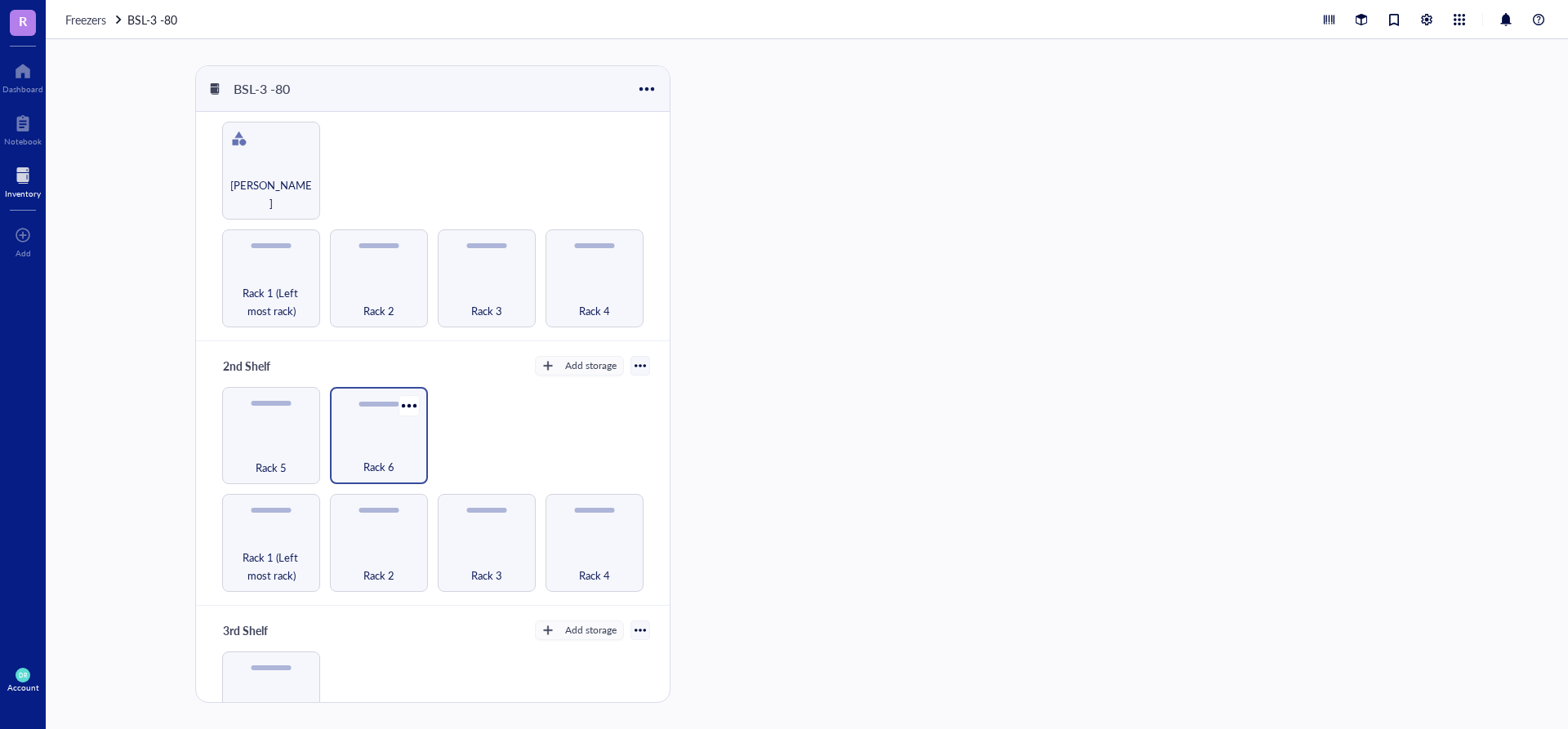
click at [366, 442] on div "Rack 6" at bounding box center [379, 458] width 82 height 36
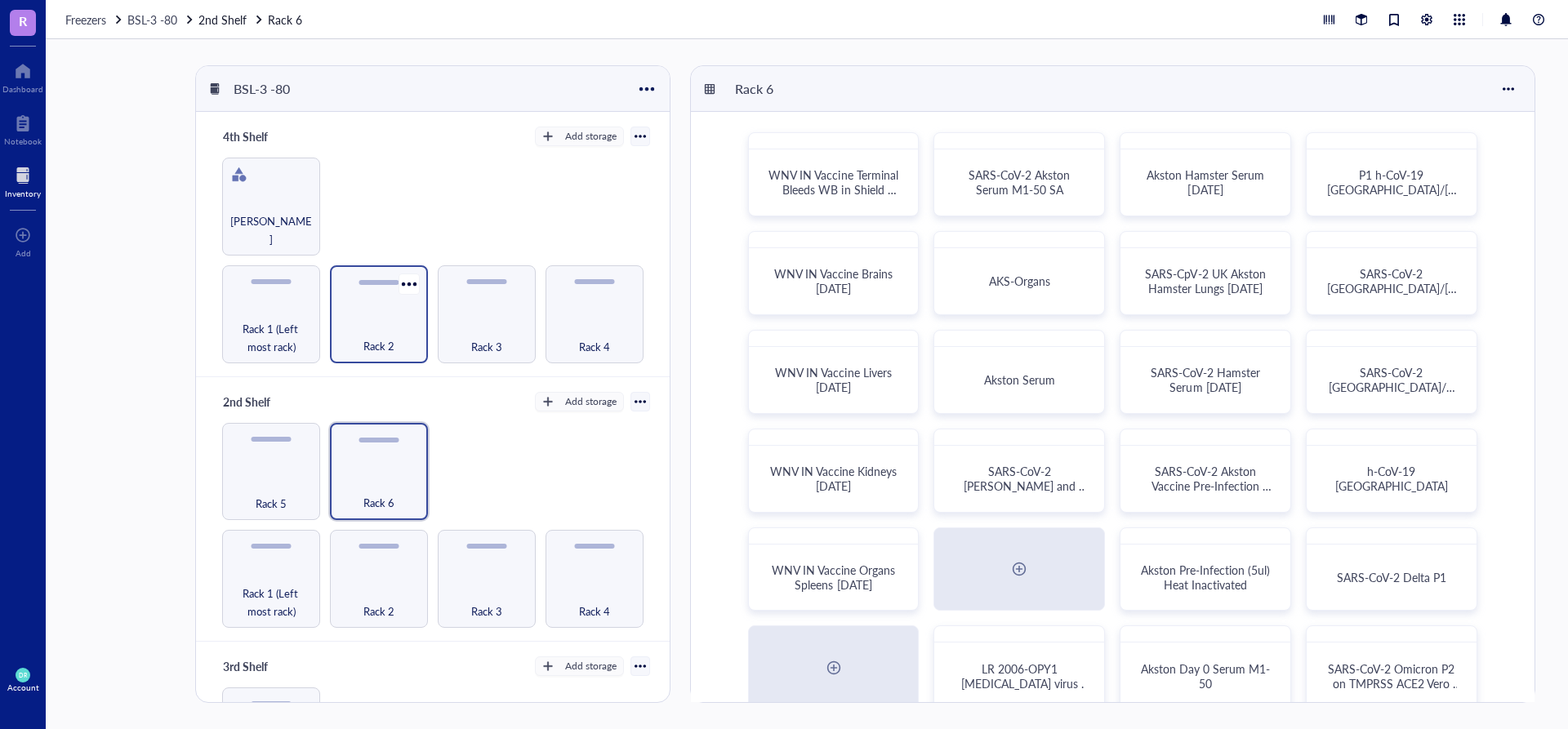
click at [377, 345] on span "Rack 2" at bounding box center [379, 346] width 31 height 18
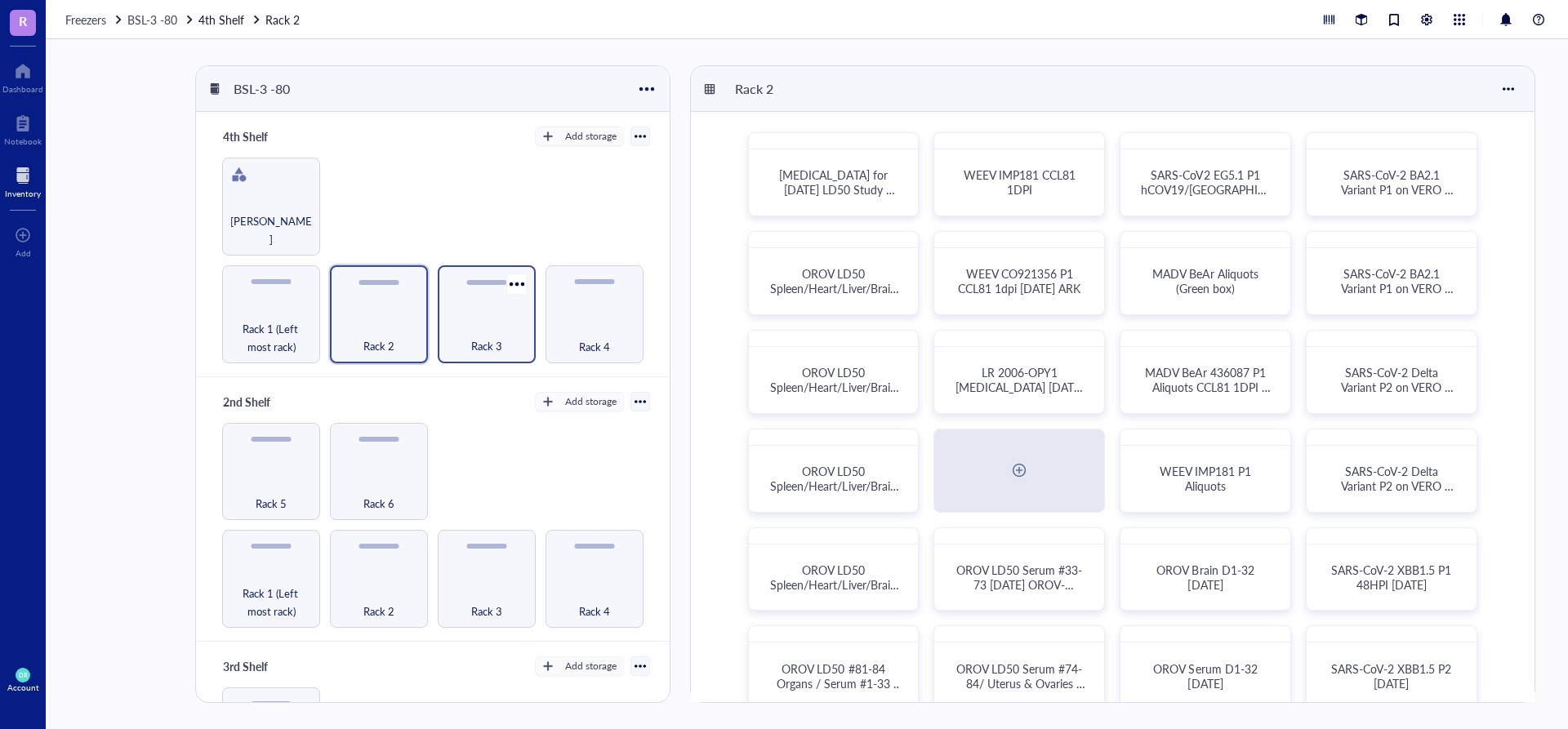
click at [475, 346] on span "Rack 3" at bounding box center [486, 346] width 31 height 18
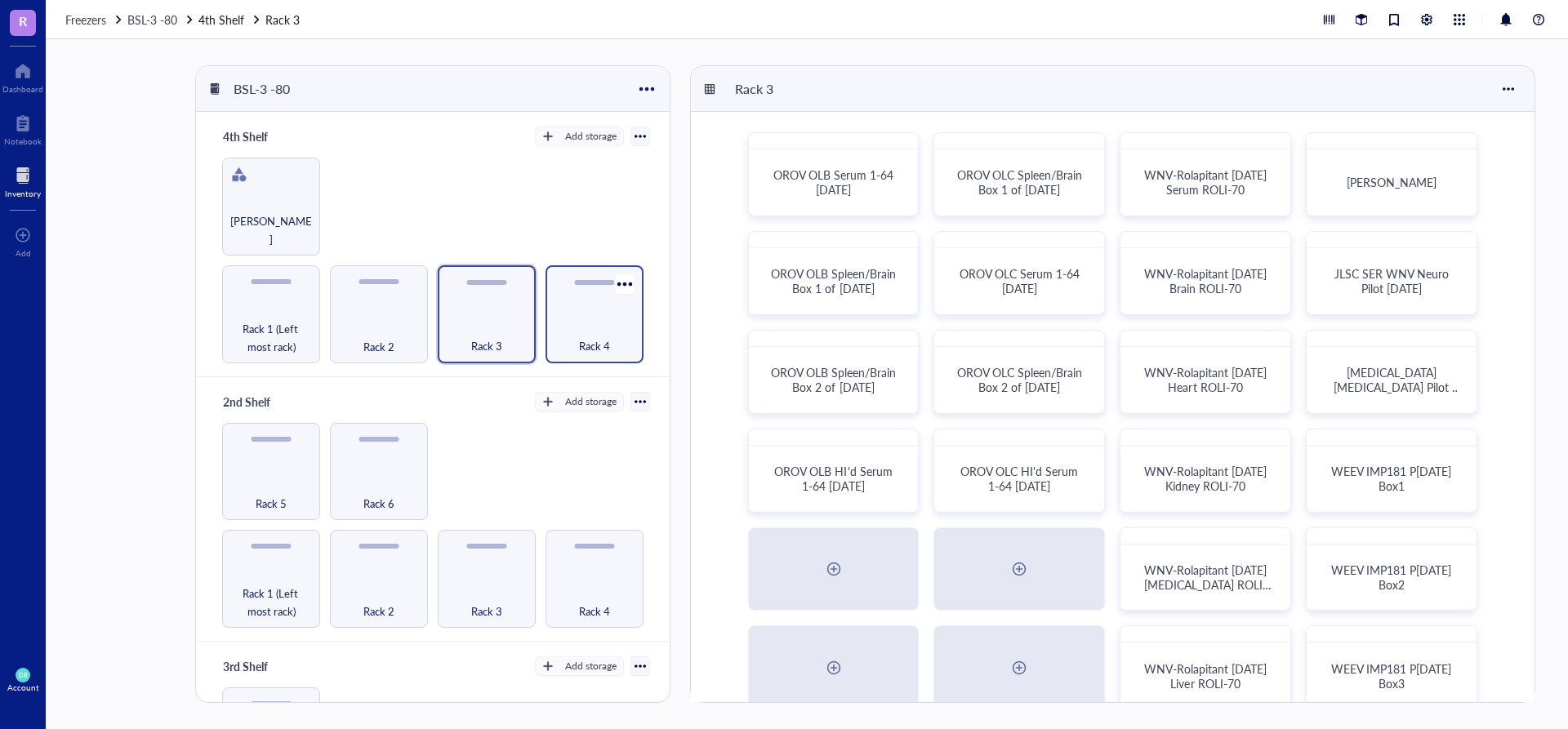
click at [585, 337] on span "Rack 4" at bounding box center [594, 346] width 31 height 18
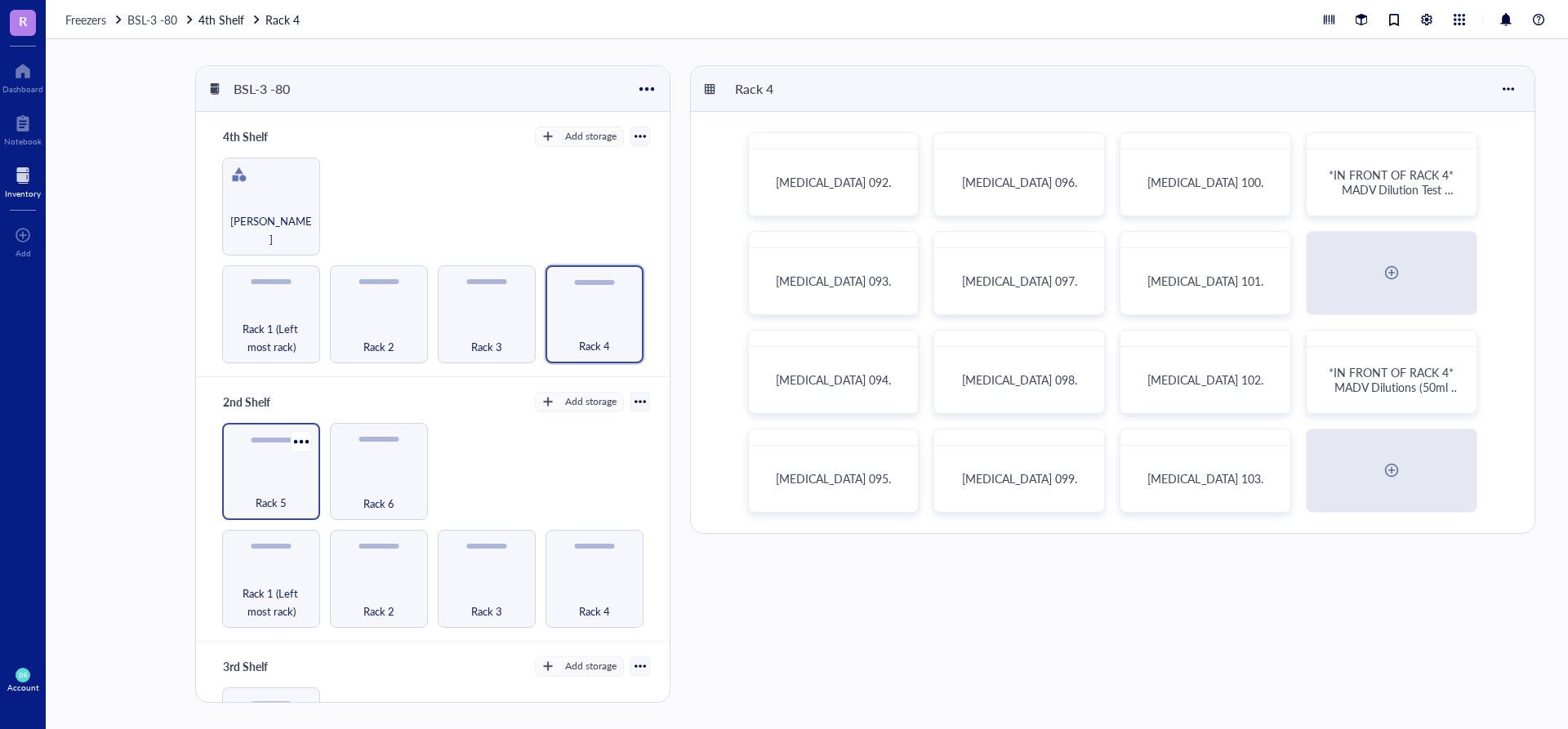
click at [282, 468] on div "Rack 5" at bounding box center [271, 472] width 98 height 98
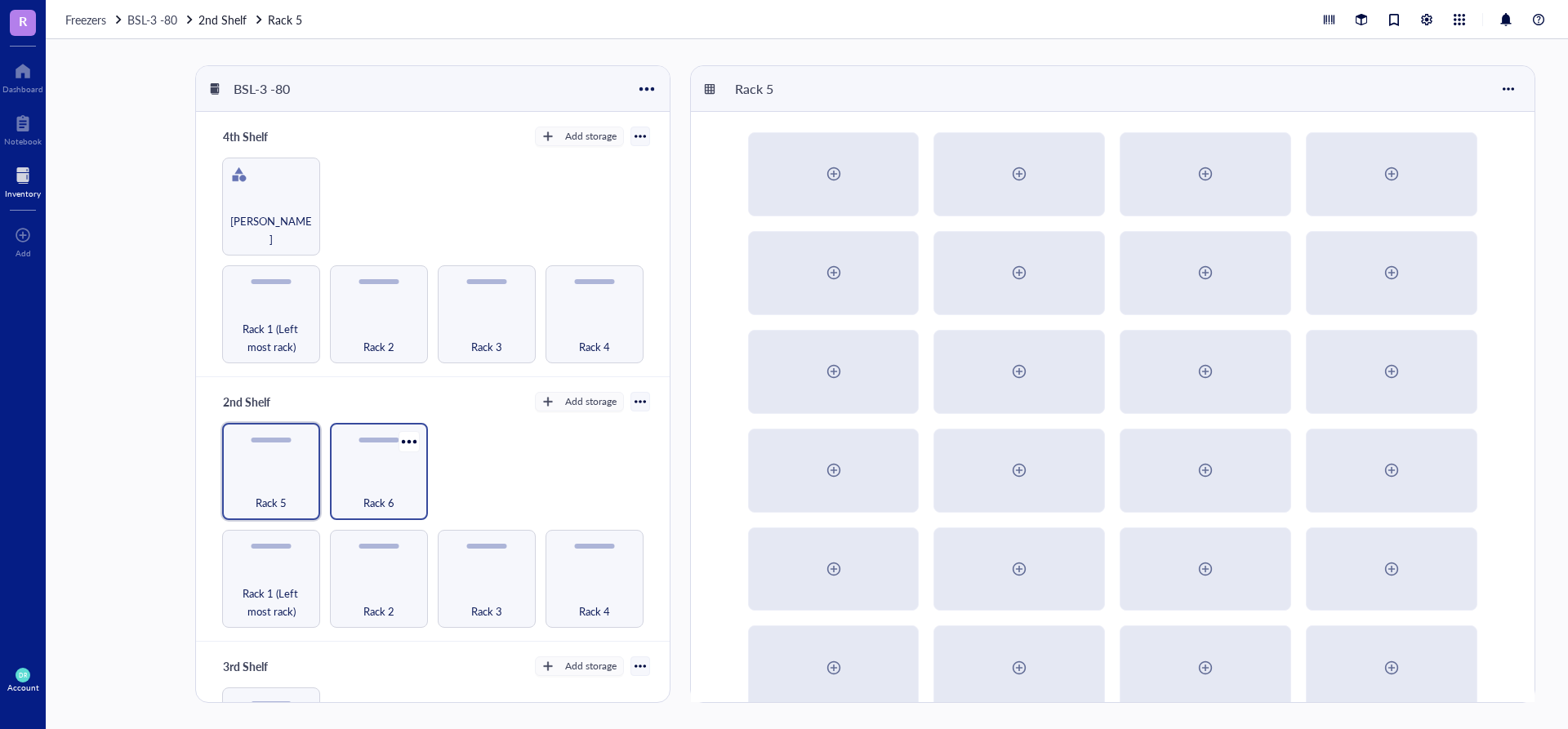
click at [374, 481] on div "Rack 6" at bounding box center [379, 493] width 82 height 36
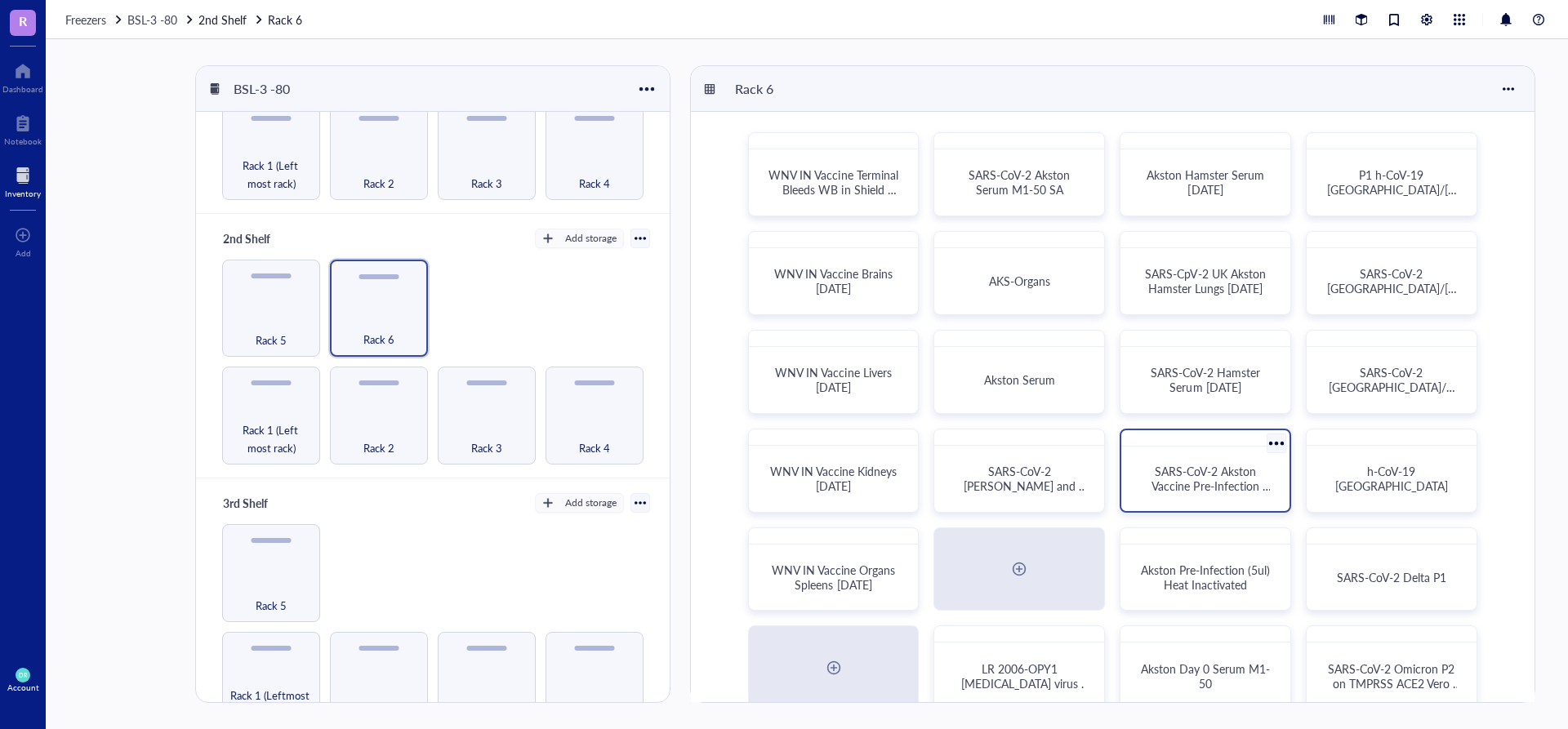
scroll to position [27, 0]
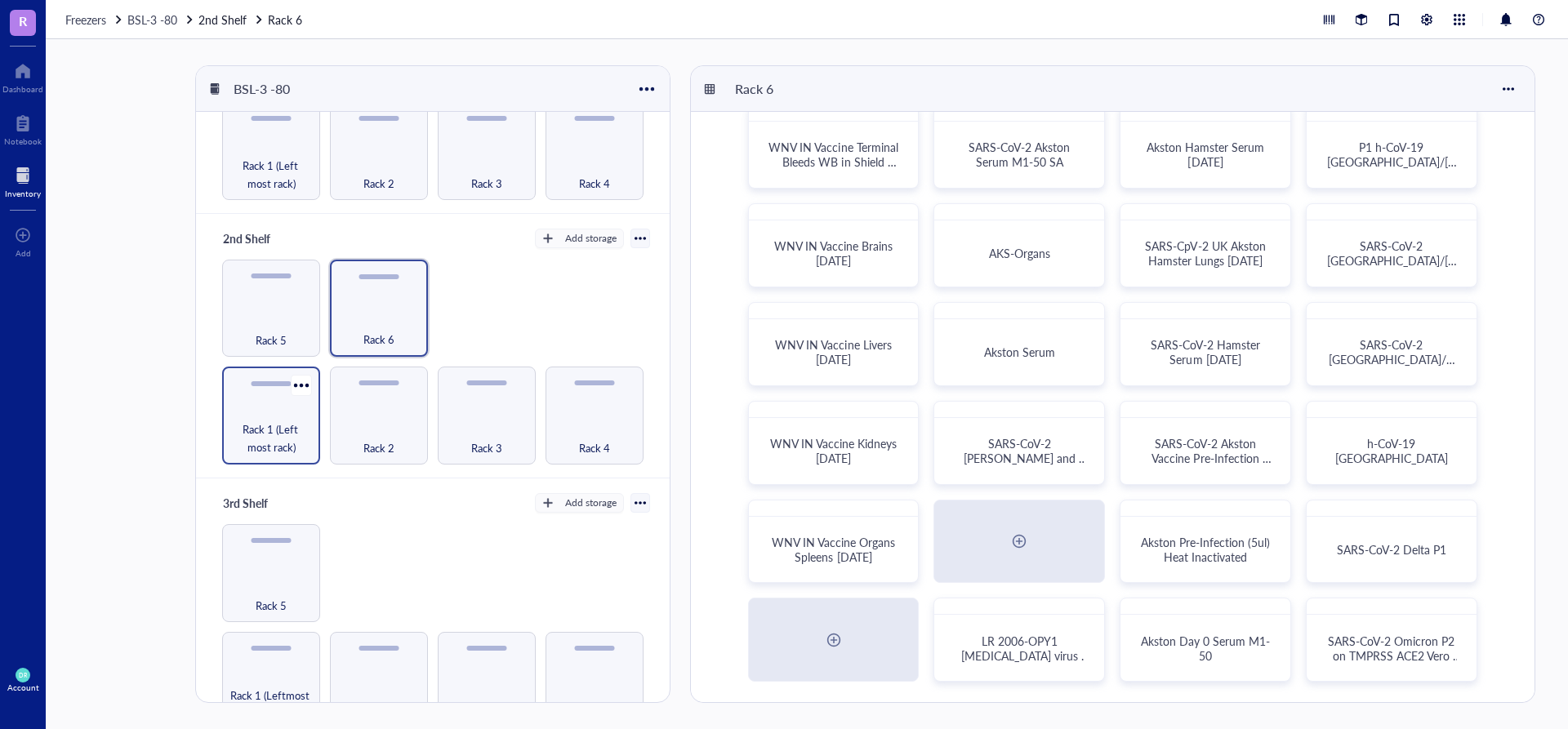
click at [280, 420] on span "Rack 1 (Left most rack)" at bounding box center [271, 438] width 82 height 36
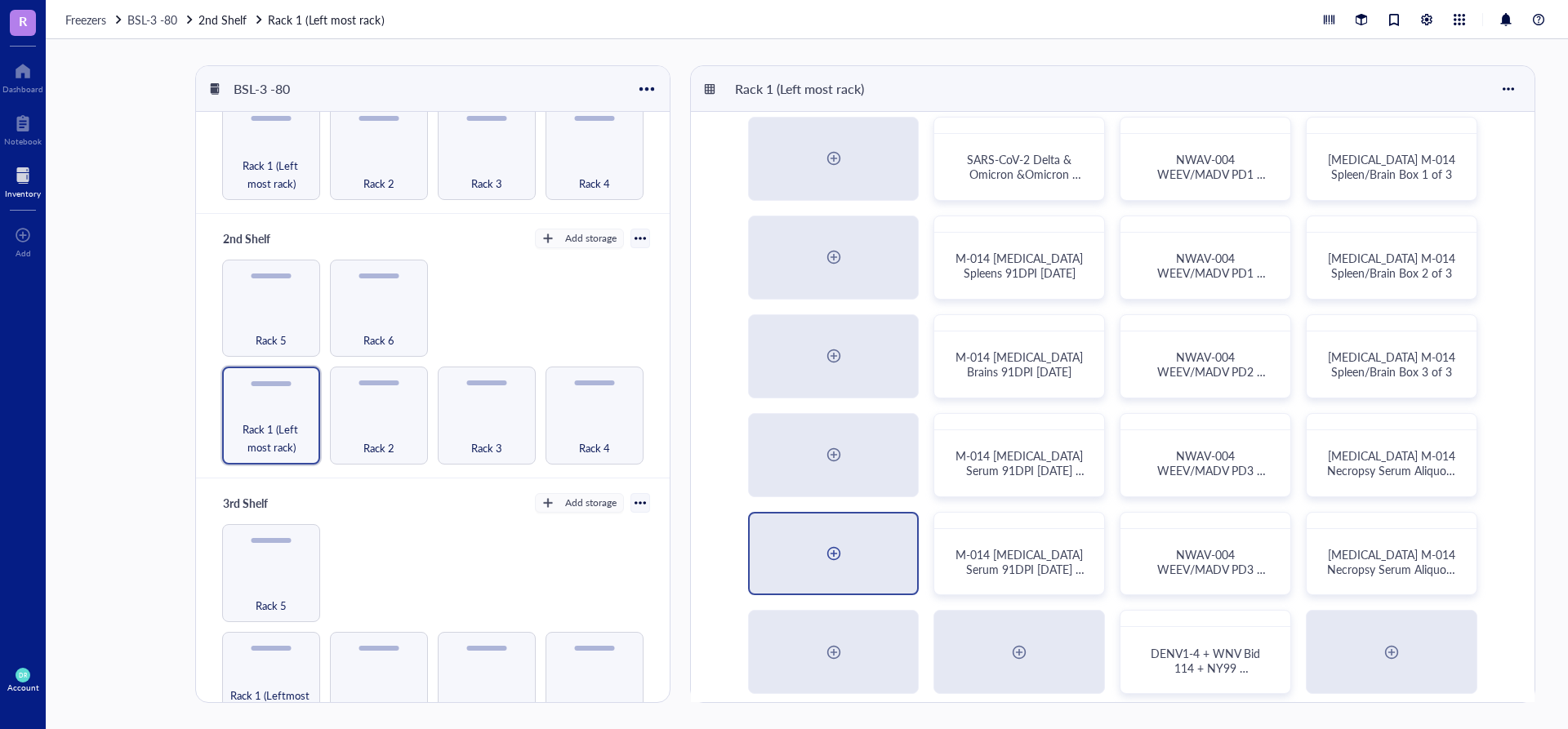
scroll to position [27, 0]
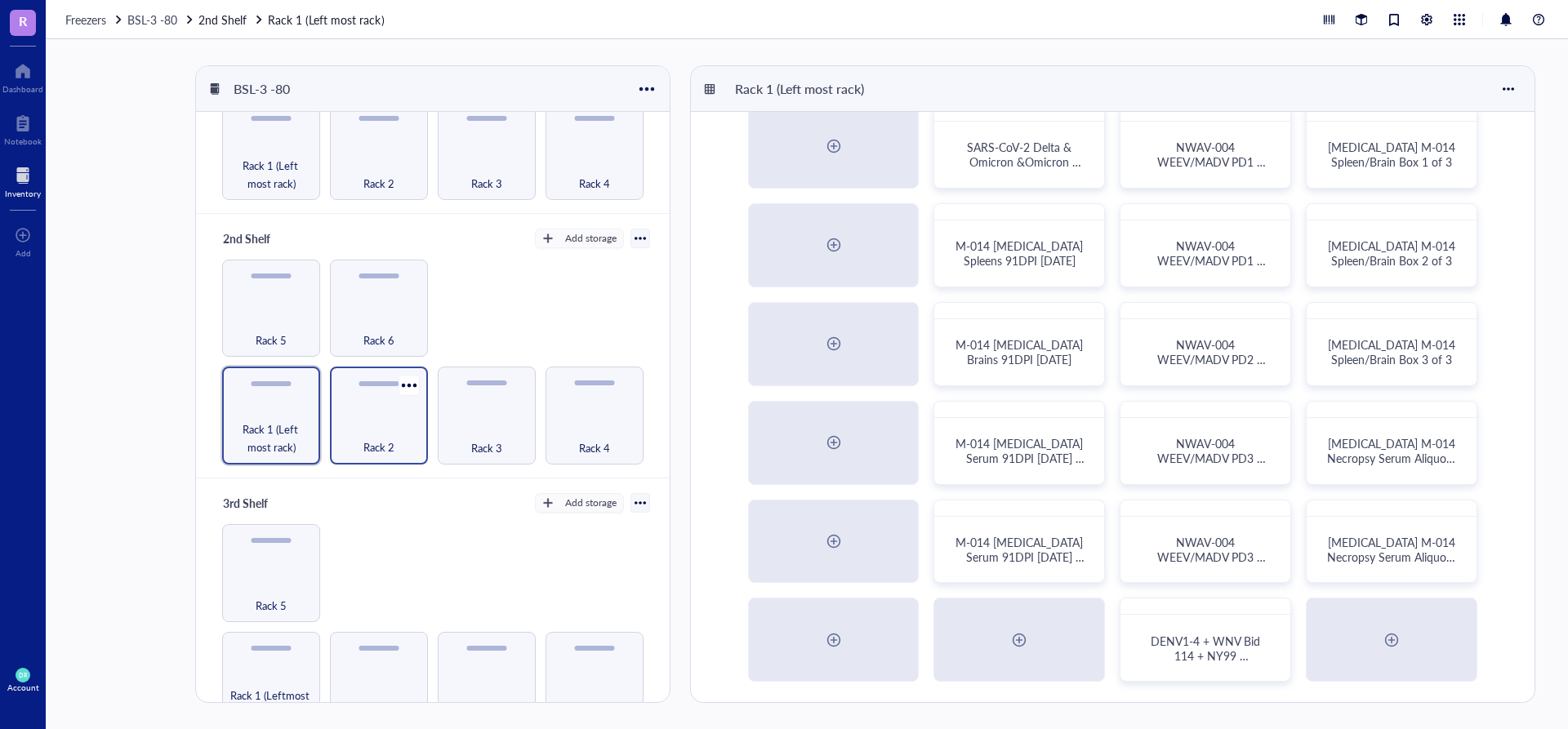
click at [385, 439] on span "Rack 2" at bounding box center [379, 448] width 31 height 18
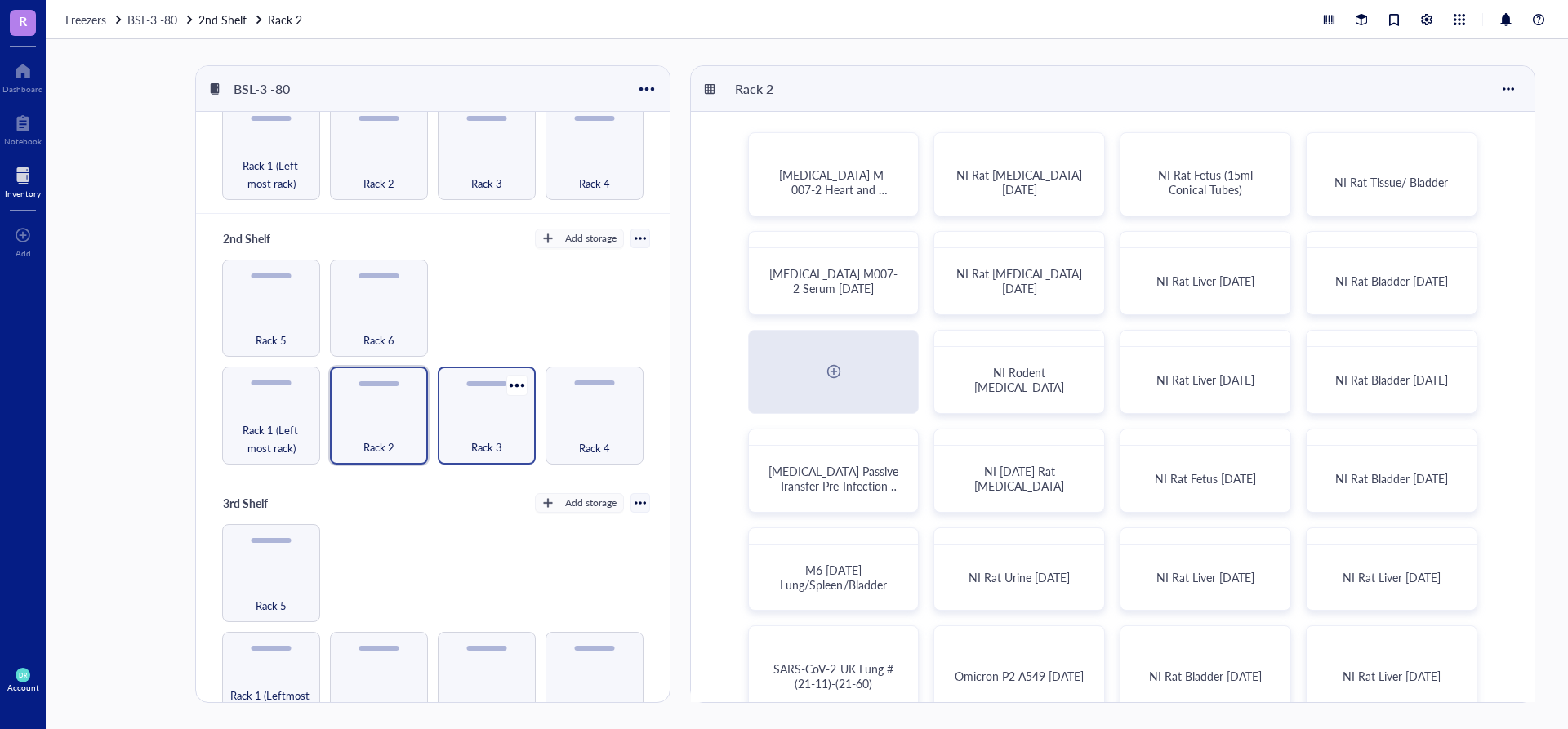
click at [479, 420] on div "Rack 3" at bounding box center [487, 438] width 82 height 36
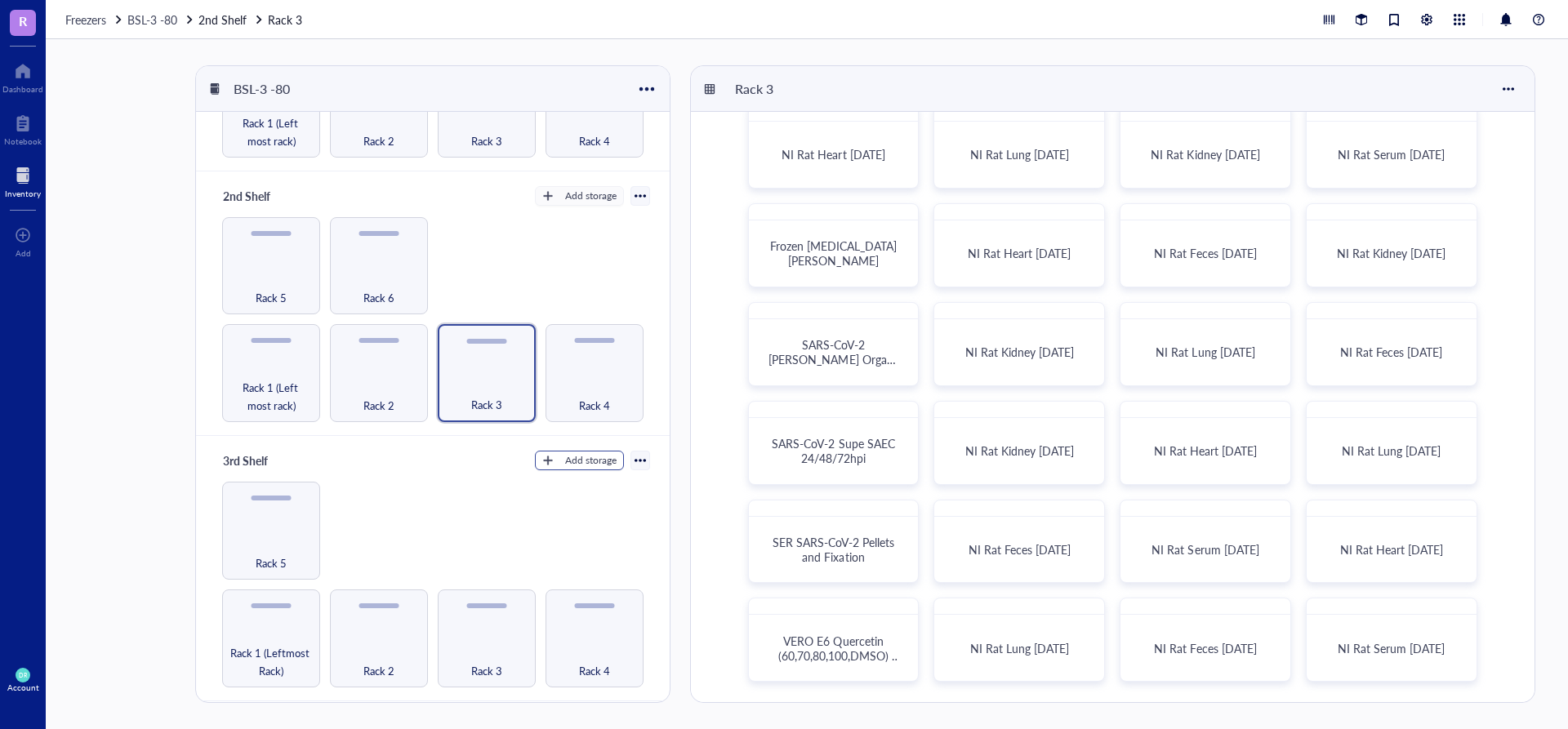
scroll to position [245, 0]
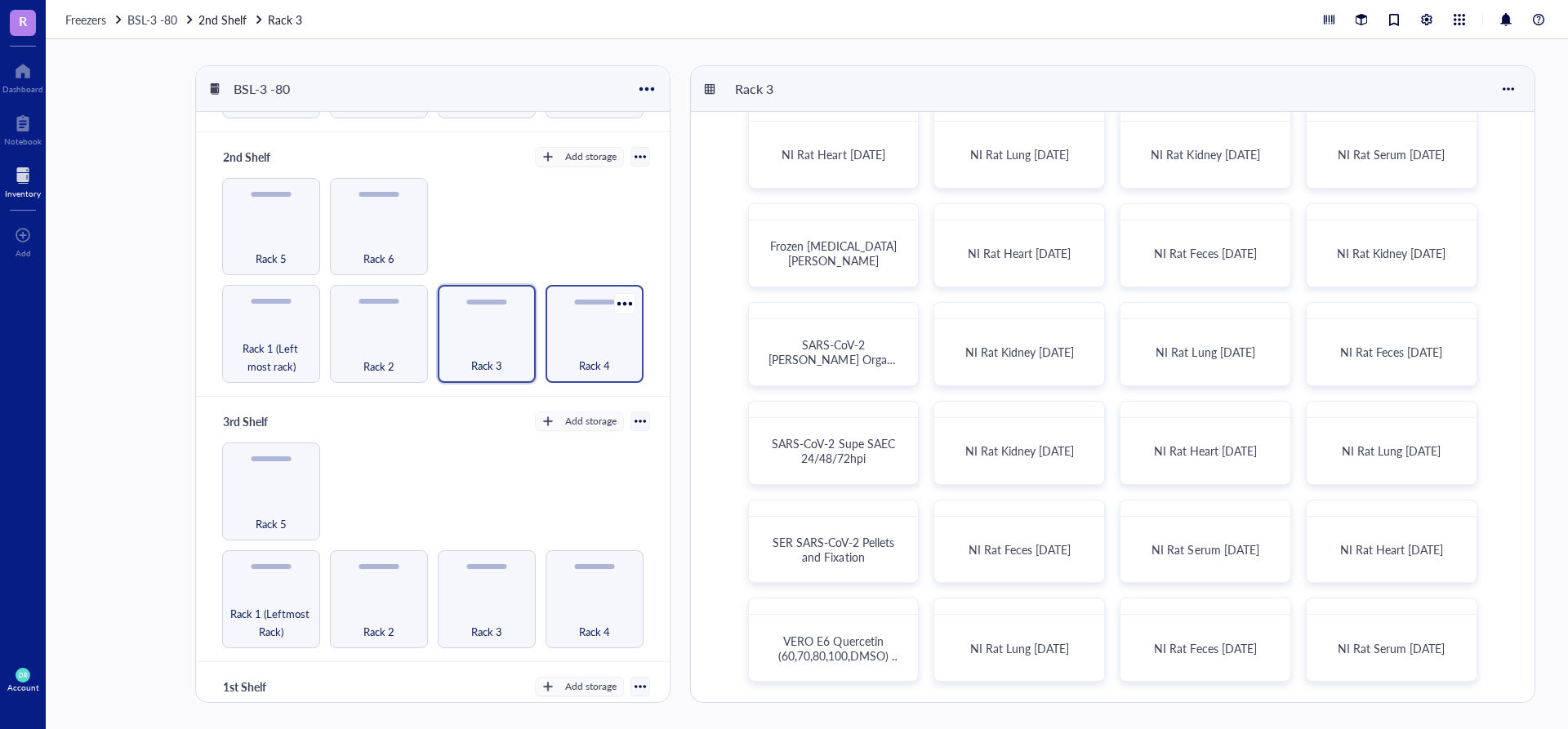
click at [588, 346] on div "Rack 4" at bounding box center [594, 356] width 82 height 36
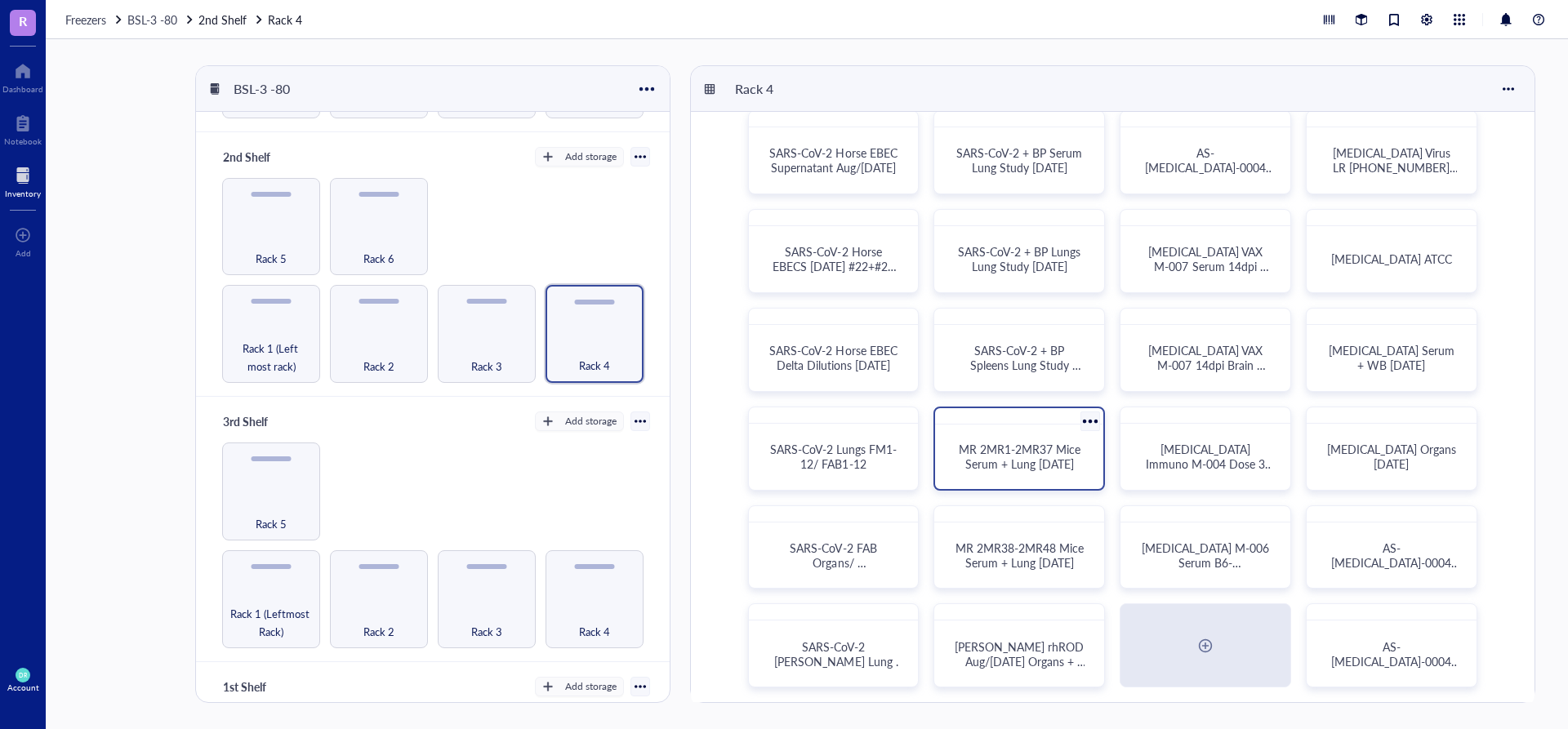
scroll to position [27, 0]
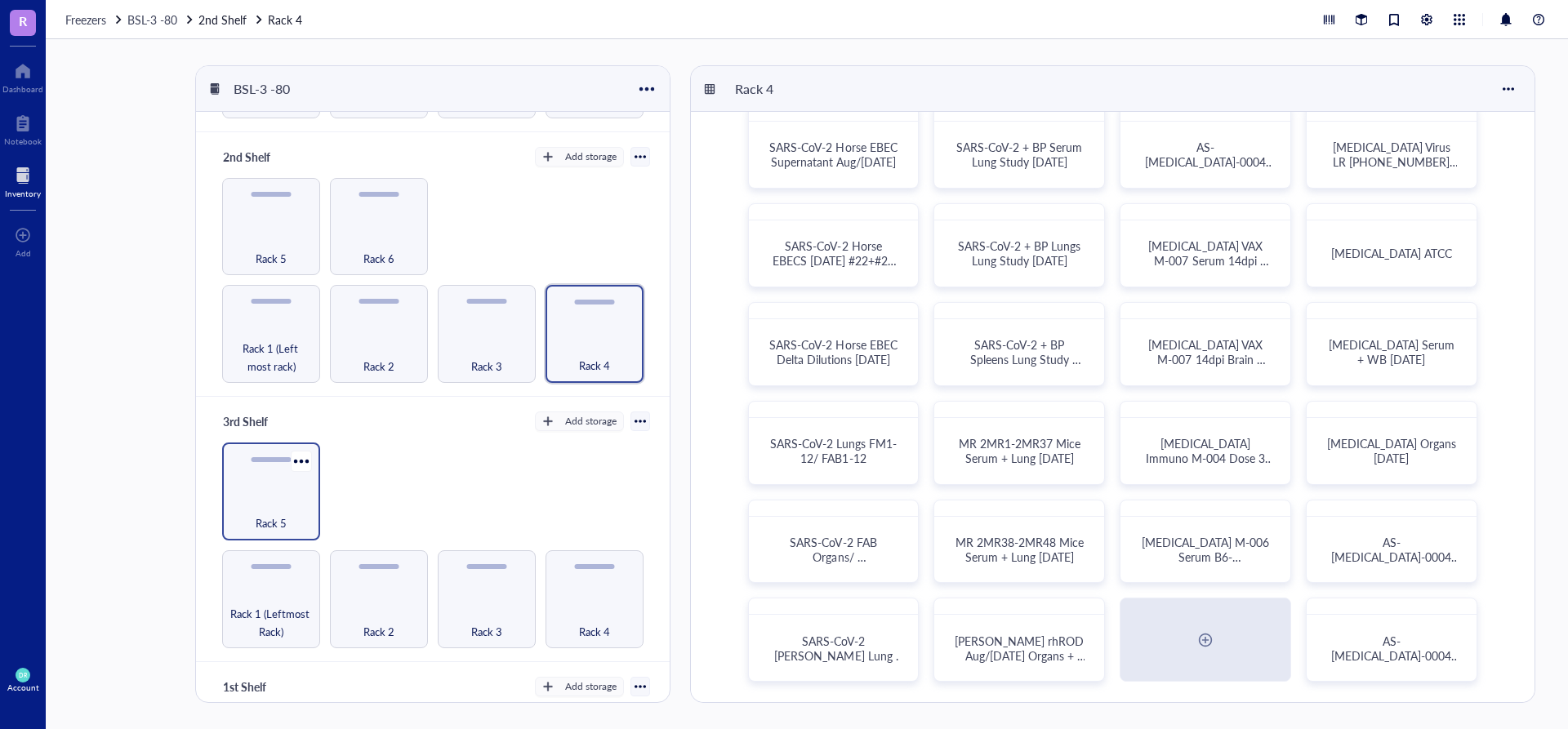
click at [267, 503] on div "Rack 5" at bounding box center [271, 513] width 82 height 36
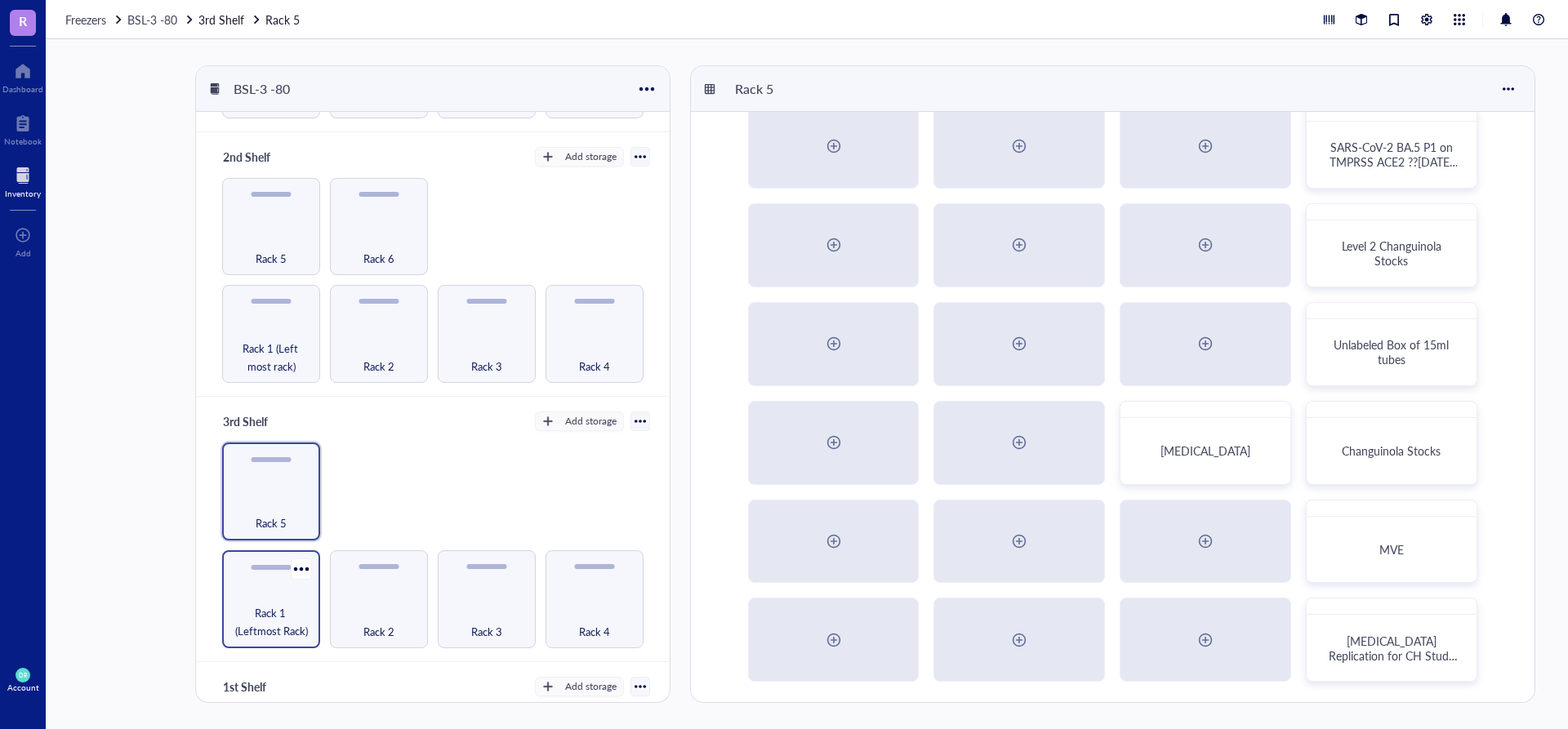
click at [274, 587] on div "Rack 1 (Leftmost Rack)" at bounding box center [271, 599] width 98 height 98
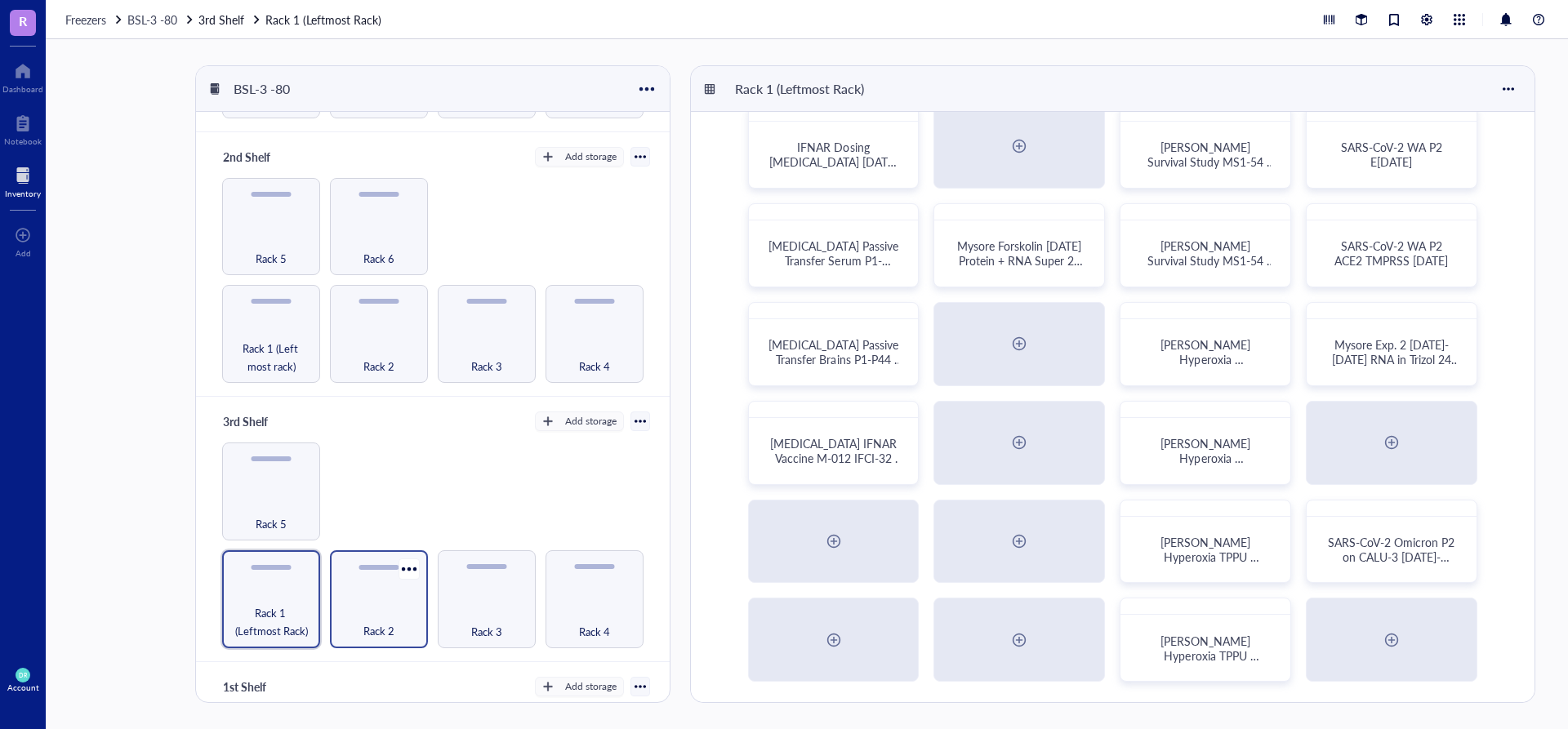
click at [362, 604] on div "Rack 2" at bounding box center [379, 622] width 82 height 36
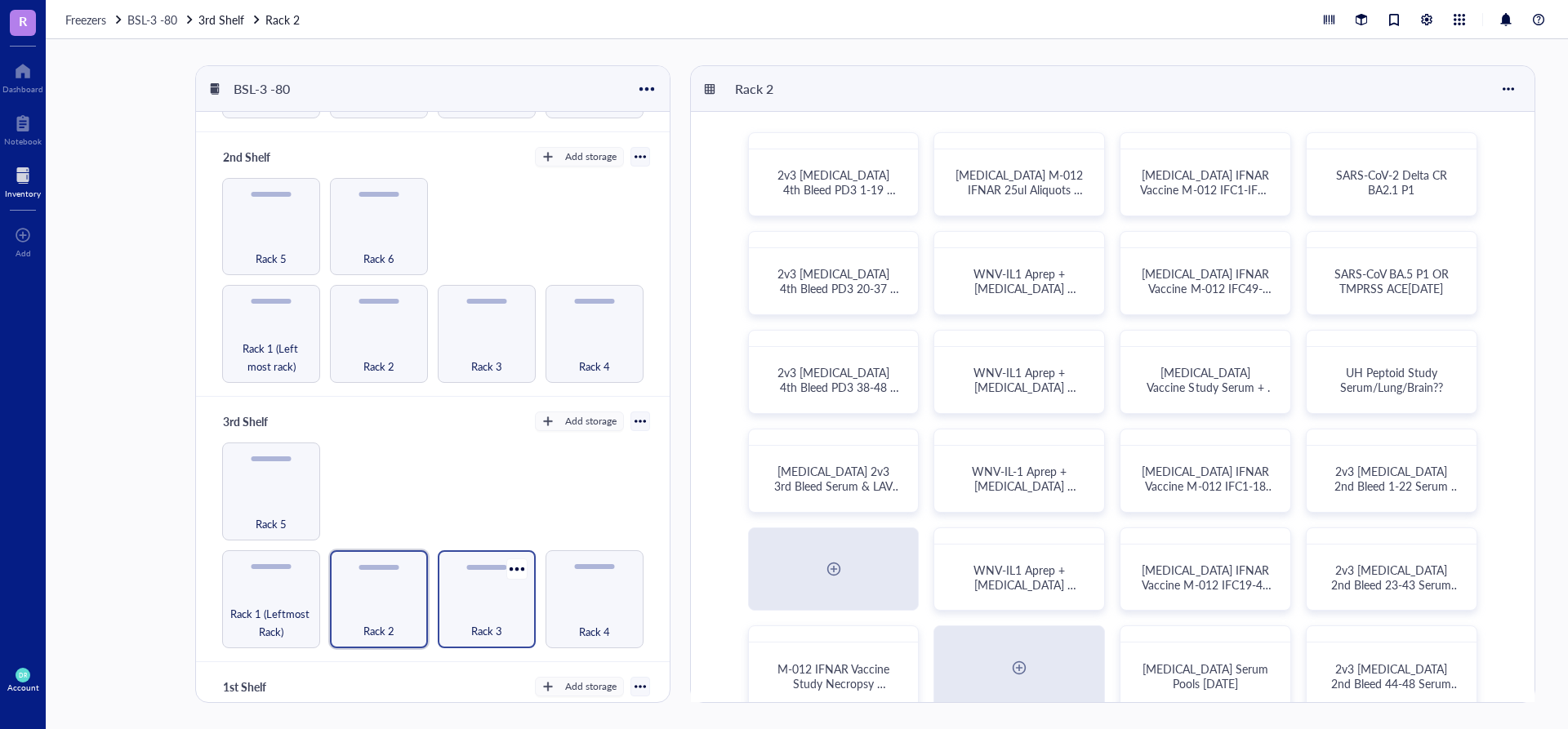
click at [494, 604] on div "Rack 3" at bounding box center [487, 622] width 82 height 36
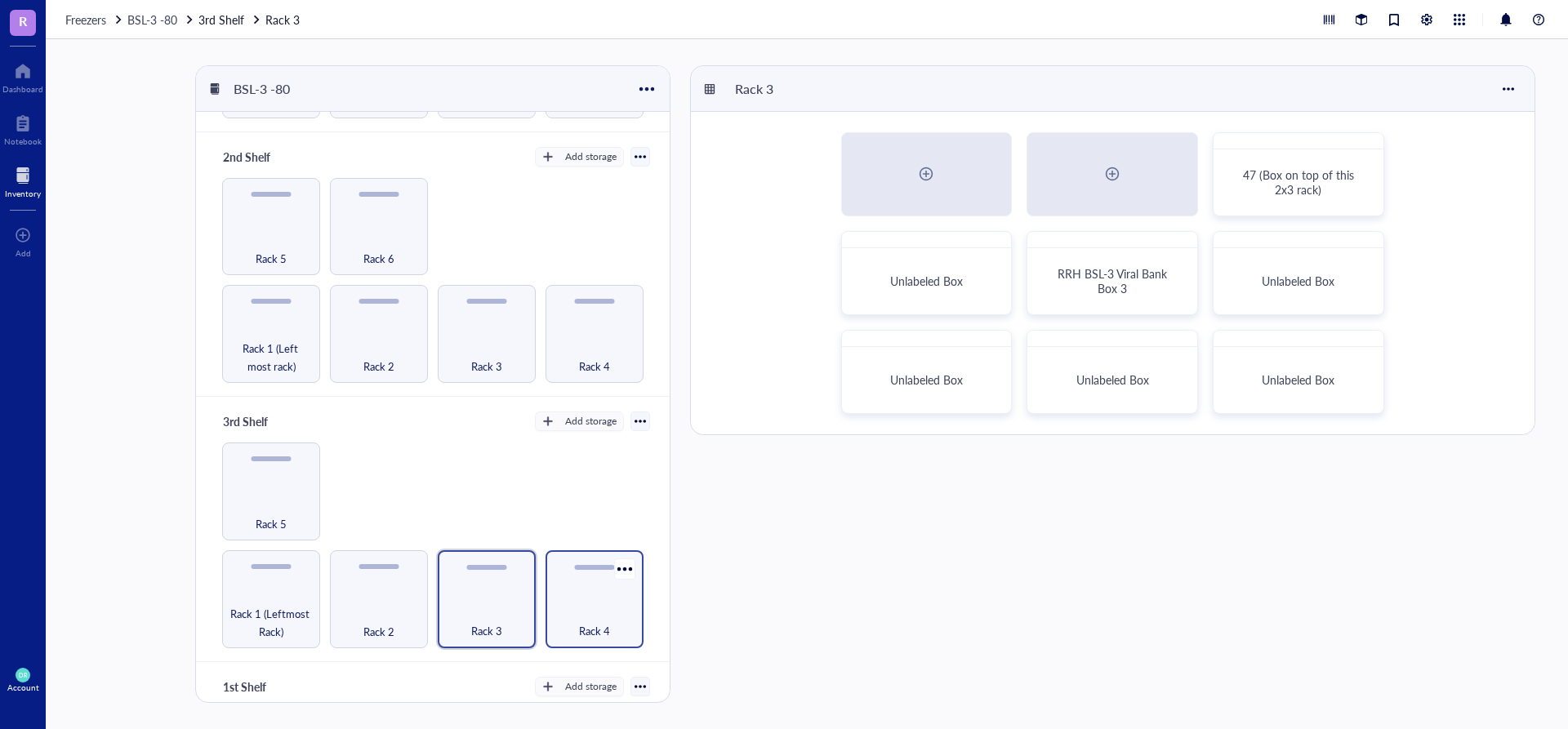
click at [613, 607] on div "Rack 4" at bounding box center [594, 622] width 82 height 36
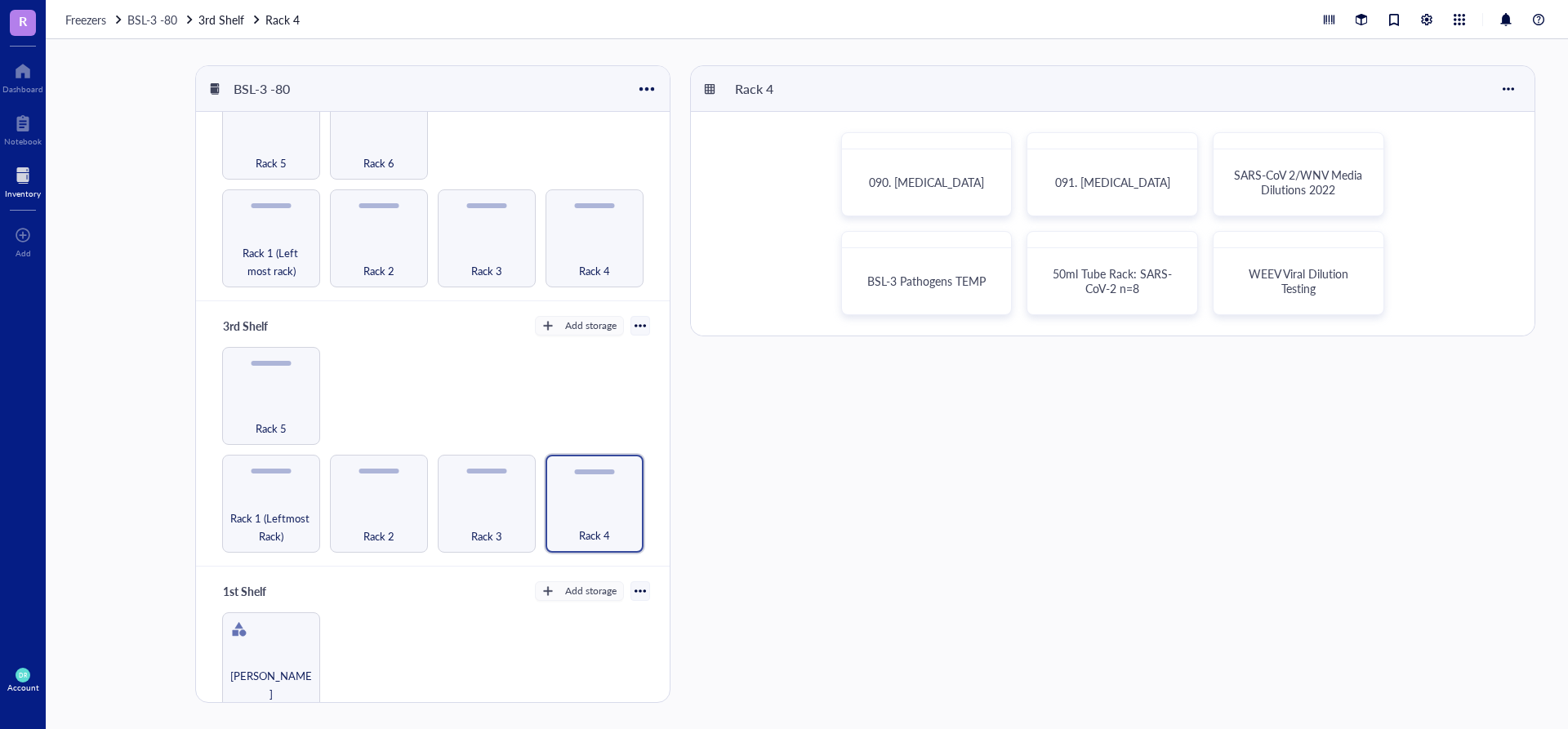
scroll to position [444, 0]
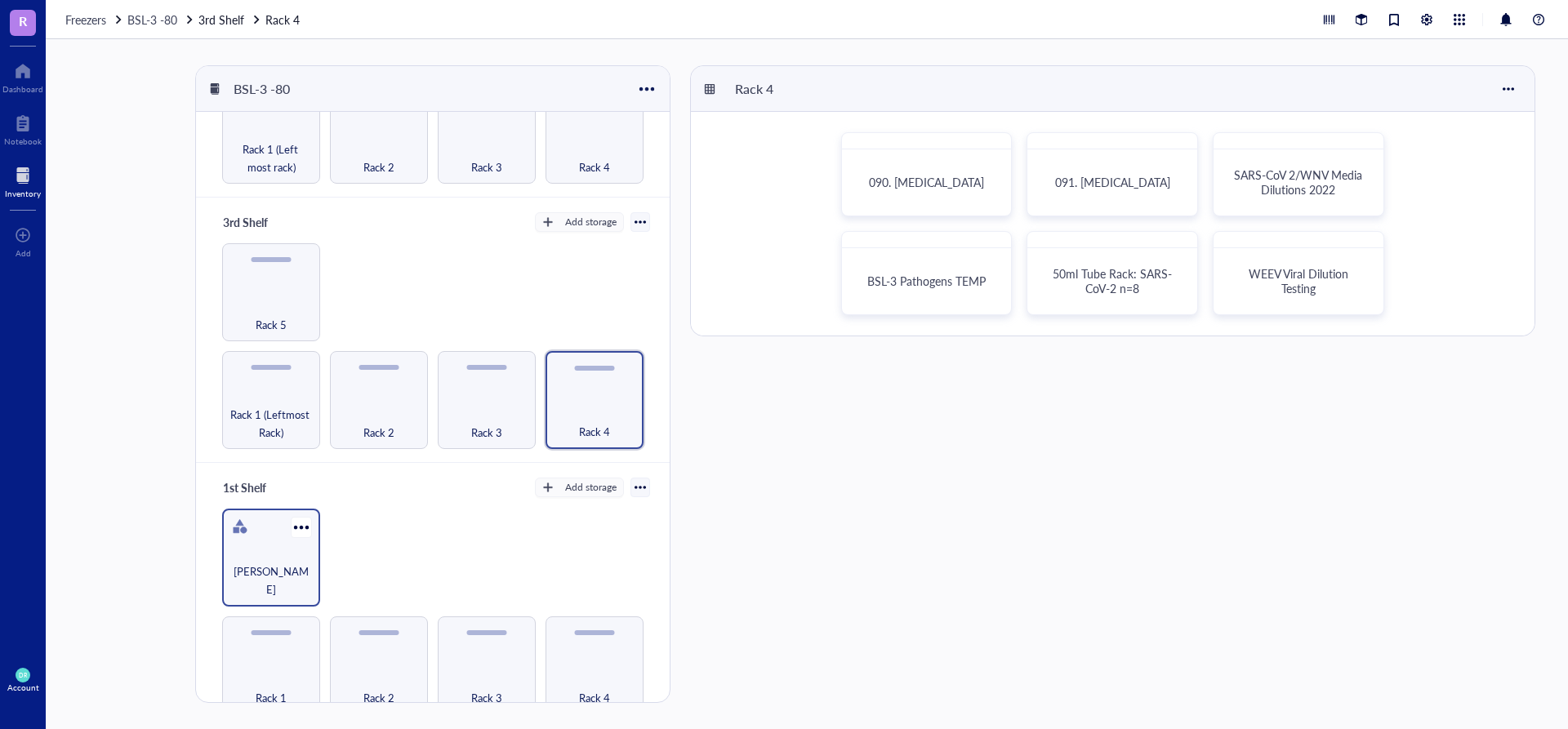
click at [273, 529] on div "[PERSON_NAME]" at bounding box center [271, 558] width 98 height 98
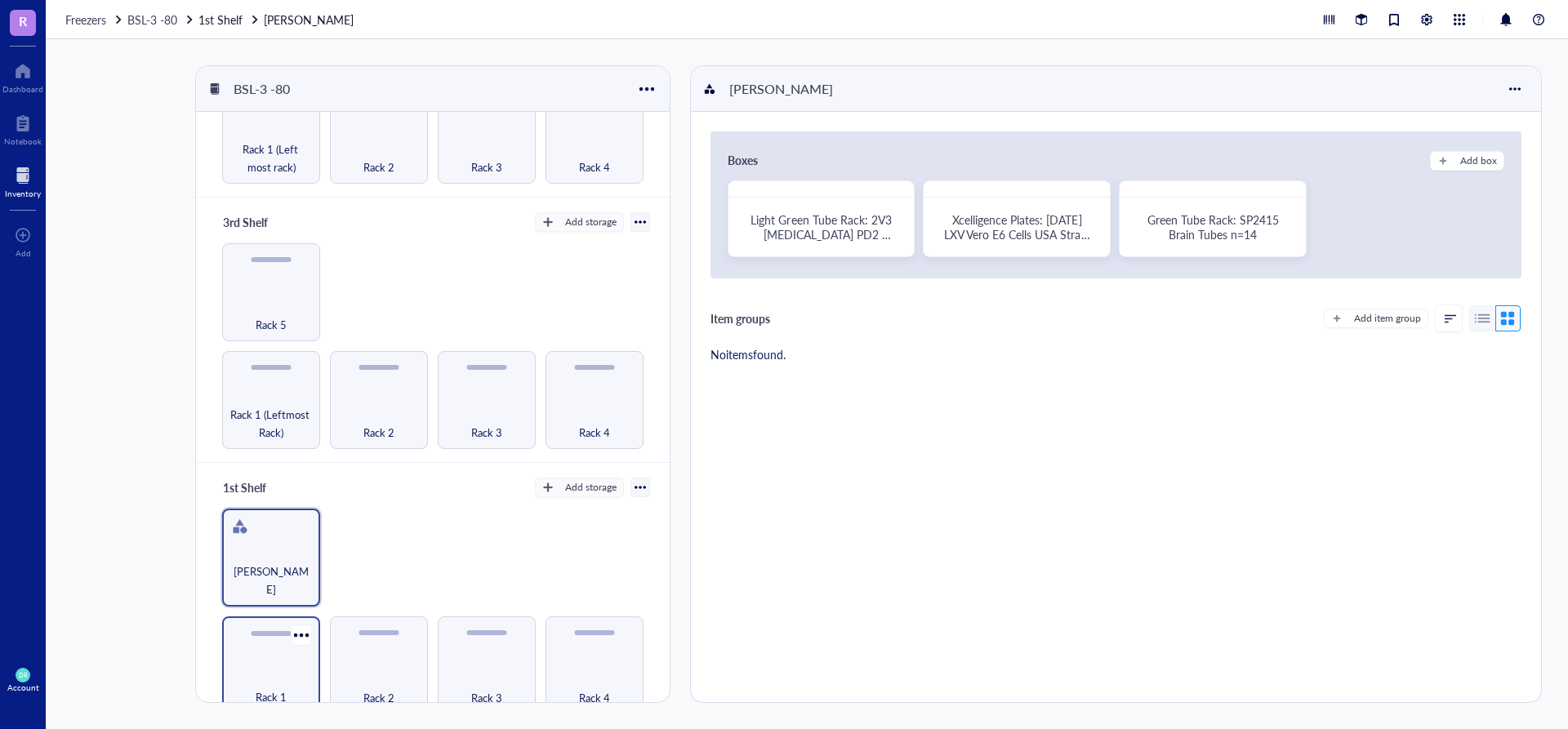
click at [249, 672] on div "Rack 1" at bounding box center [271, 687] width 82 height 36
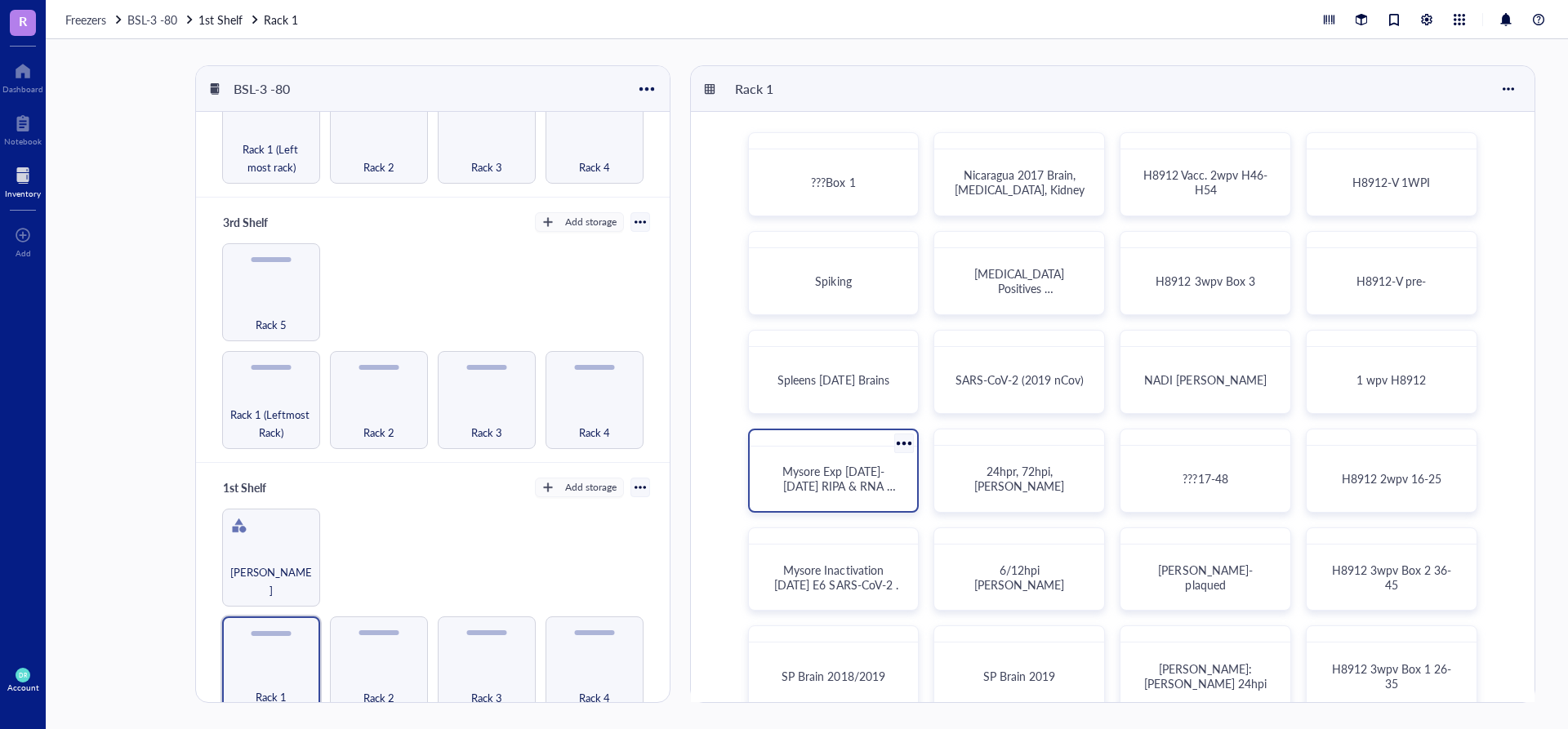
scroll to position [27, 0]
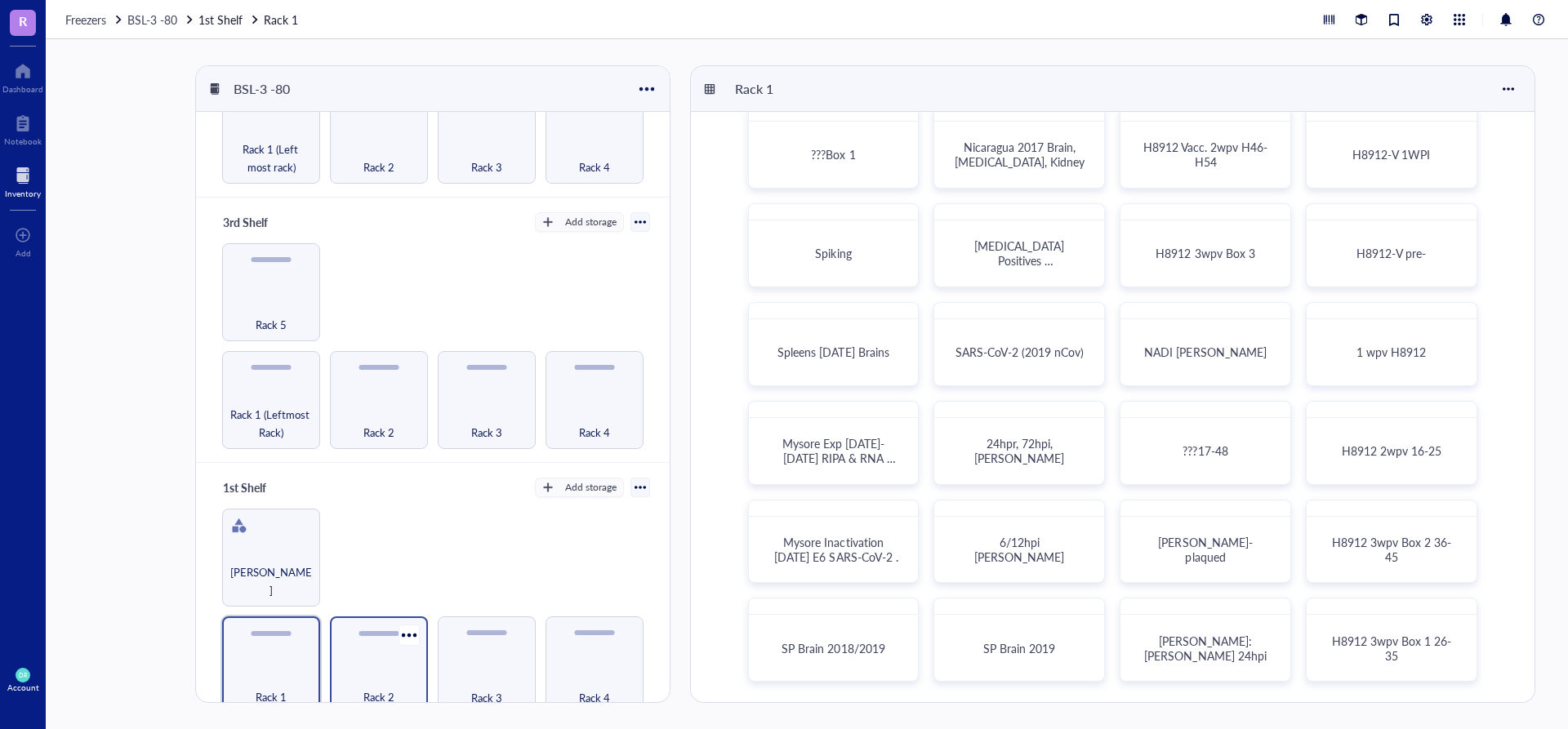
click at [378, 670] on div "Rack 2" at bounding box center [379, 687] width 82 height 36
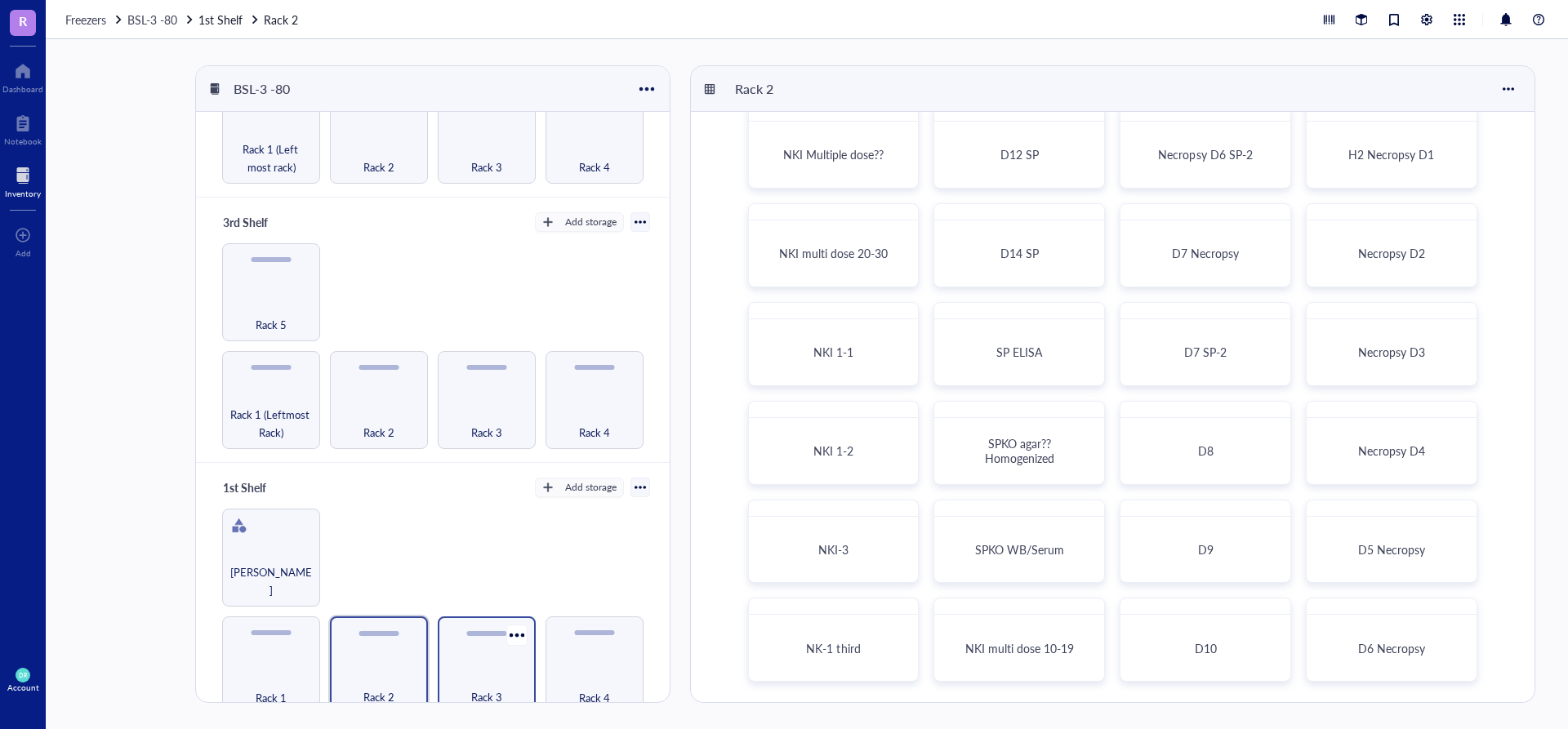
click at [489, 651] on div "Rack 3" at bounding box center [487, 666] width 98 height 98
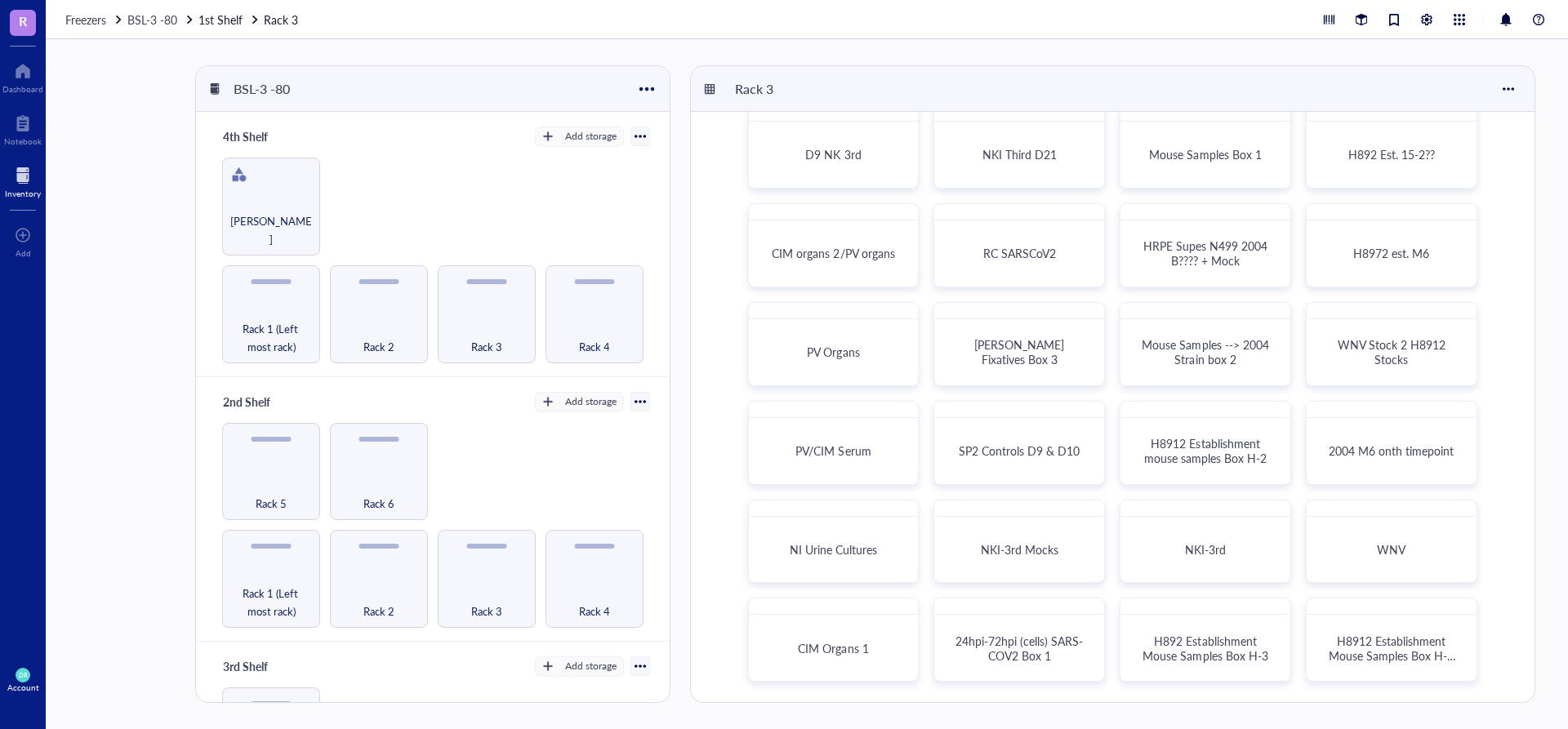
scroll to position [444, 0]
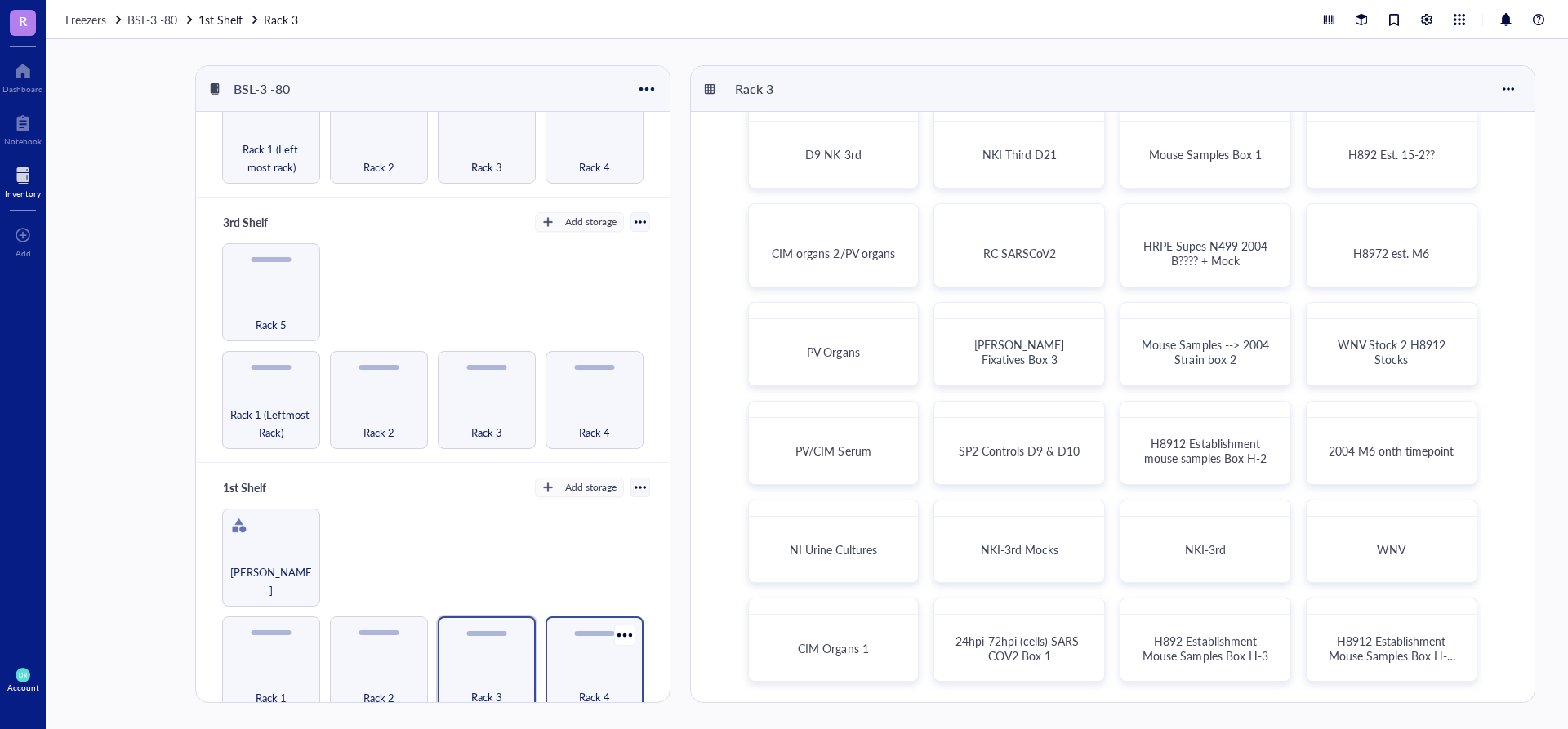
click at [601, 670] on div "Rack 4" at bounding box center [594, 687] width 82 height 36
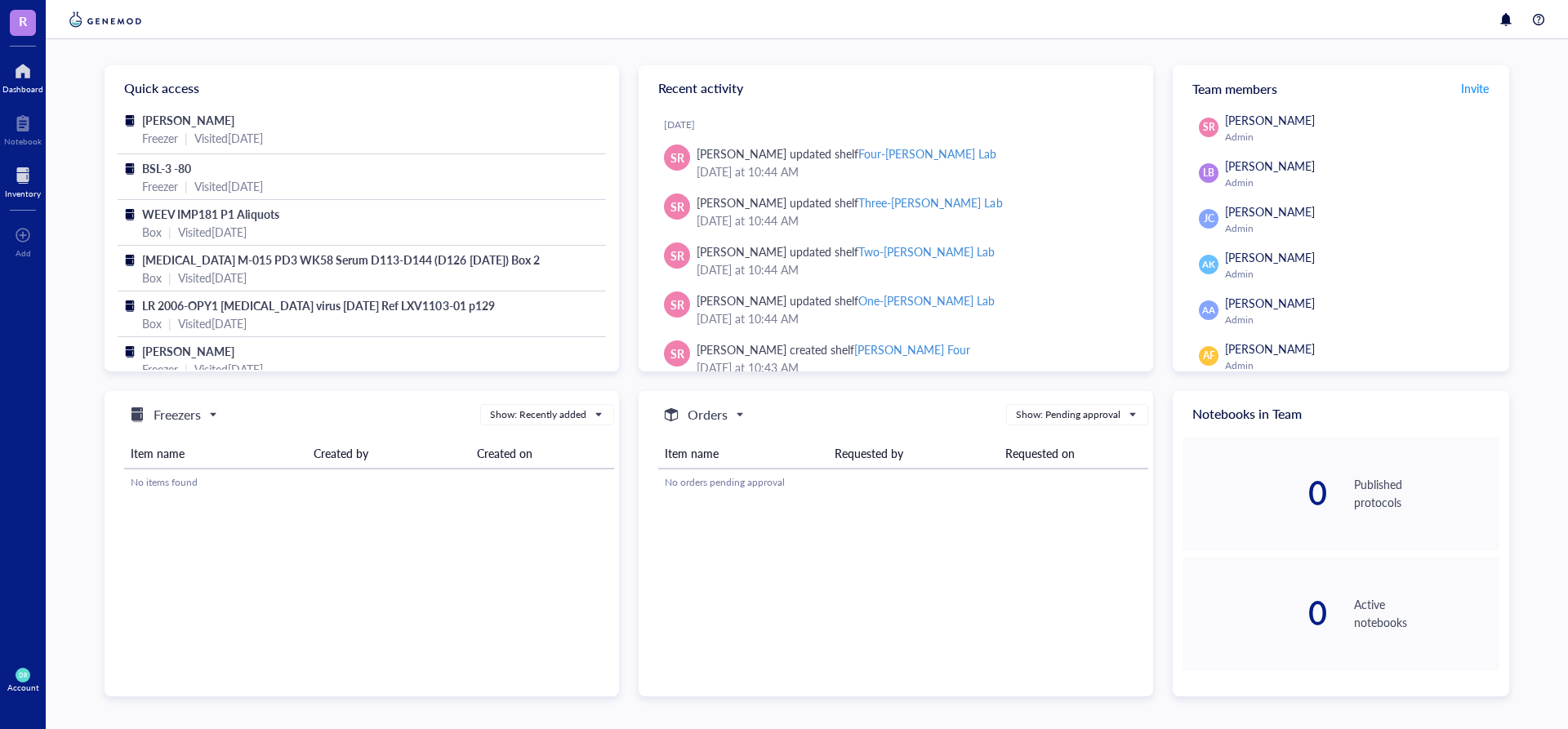
click at [30, 184] on div at bounding box center [22, 175] width 36 height 26
